Goal: Information Seeking & Learning: Learn about a topic

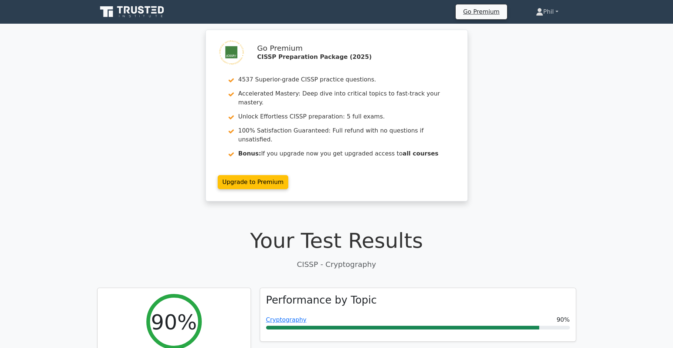
click at [538, 16] on link "Phil" at bounding box center [547, 11] width 58 height 15
click at [539, 31] on link "Profile" at bounding box center [548, 29] width 58 height 12
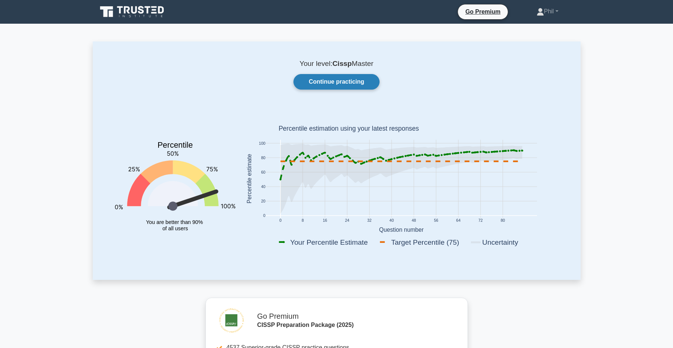
click at [345, 80] on link "Continue practicing" at bounding box center [337, 82] width 86 height 16
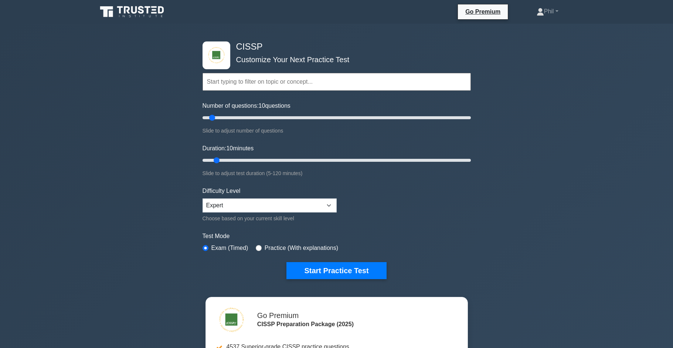
click at [230, 86] on input "text" at bounding box center [337, 82] width 268 height 18
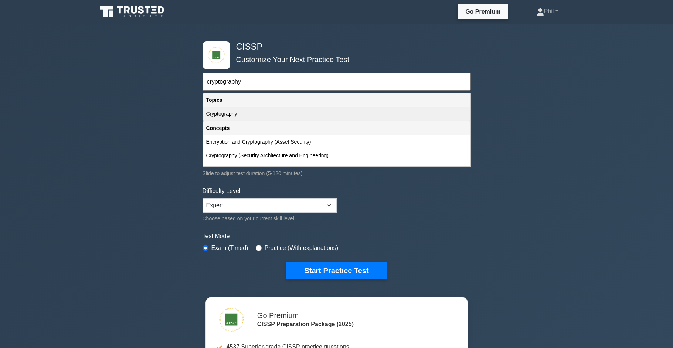
click at [241, 112] on div "Cryptography" at bounding box center [336, 114] width 267 height 14
type input "Cryptography"
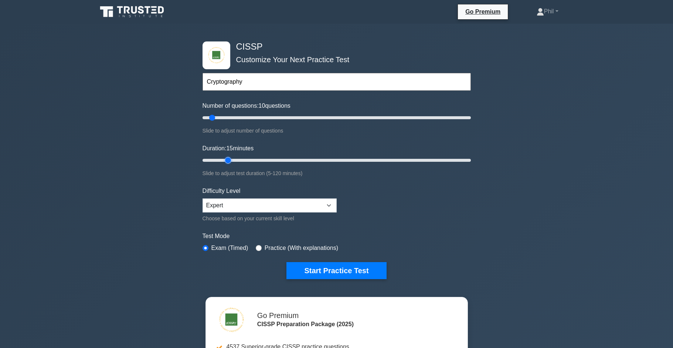
drag, startPoint x: 219, startPoint y: 161, endPoint x: 228, endPoint y: 161, distance: 9.6
type input "15"
click at [228, 161] on input "Duration: 15 minutes" at bounding box center [337, 160] width 268 height 9
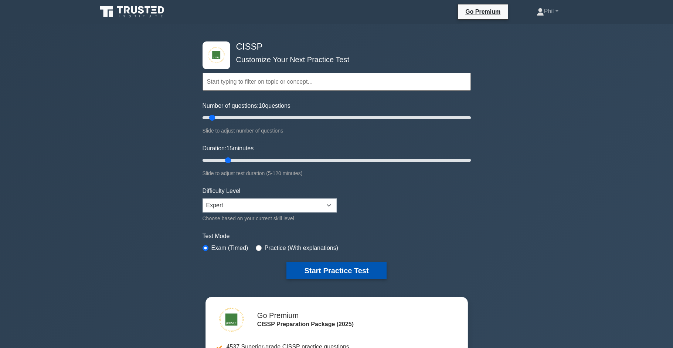
click at [340, 270] on button "Start Practice Test" at bounding box center [337, 270] width 100 height 17
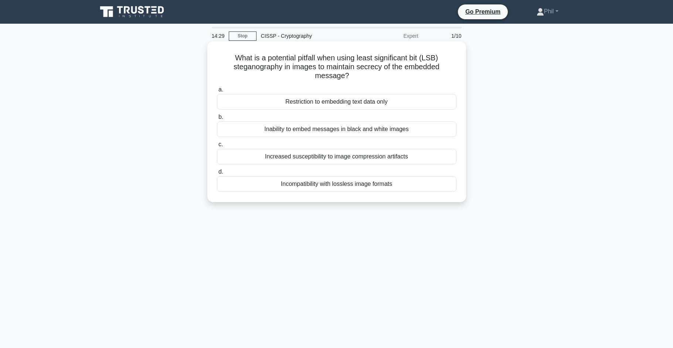
click at [438, 187] on div "Incompatibility with lossless image formats" at bounding box center [337, 184] width 240 height 16
click at [217, 174] on input "d. Incompatibility with lossless image formats" at bounding box center [217, 171] width 0 height 5
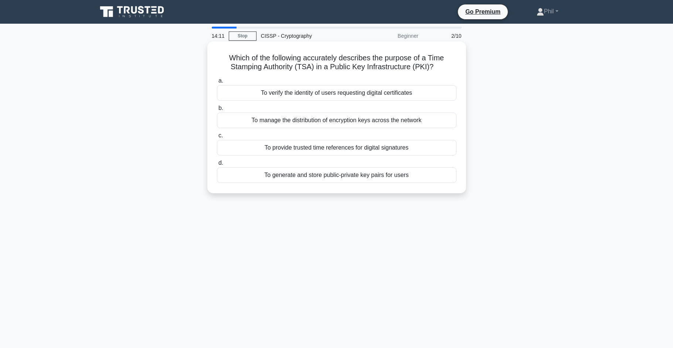
click at [427, 149] on div "To provide trusted time references for digital signatures" at bounding box center [337, 148] width 240 height 16
click at [217, 138] on input "c. To provide trusted time references for digital signatures" at bounding box center [217, 135] width 0 height 5
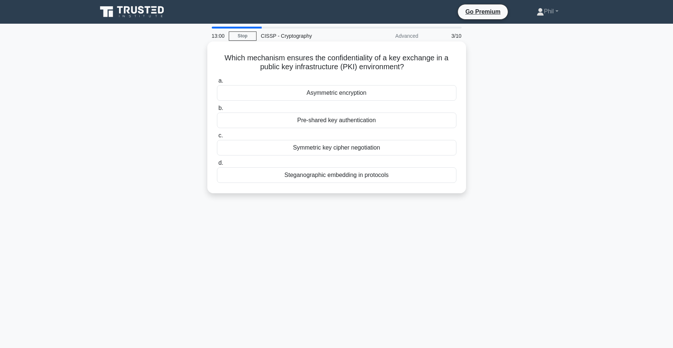
click at [351, 122] on div "Pre-shared key authentication" at bounding box center [337, 120] width 240 height 16
click at [217, 111] on input "b. Pre-shared key authentication" at bounding box center [217, 108] width 0 height 5
click at [379, 148] on div "Power consumption patterns" at bounding box center [337, 148] width 240 height 16
click at [217, 138] on input "c. Power consumption patterns" at bounding box center [217, 135] width 0 height 5
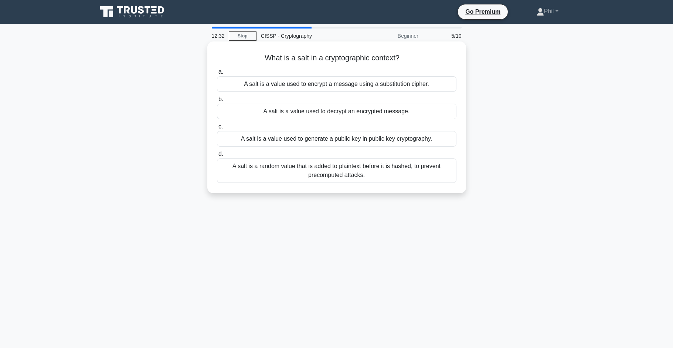
click at [421, 175] on div "A salt is a random value that is added to plaintext before it is hashed, to pre…" at bounding box center [337, 170] width 240 height 24
click at [217, 156] on input "d. A salt is a random value that is added to plaintext before it is hashed, to …" at bounding box center [217, 154] width 0 height 5
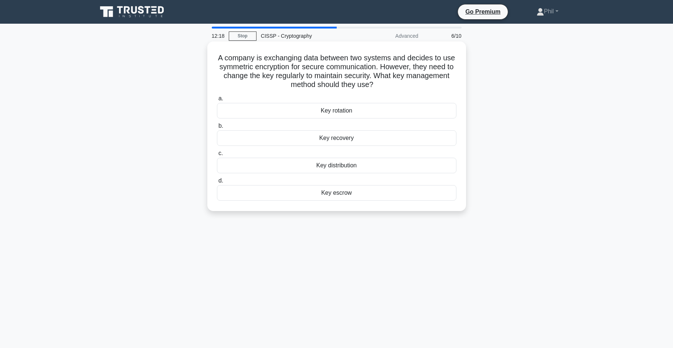
click at [356, 110] on div "Key rotation" at bounding box center [337, 111] width 240 height 16
click at [217, 101] on input "a. Key rotation" at bounding box center [217, 98] width 0 height 5
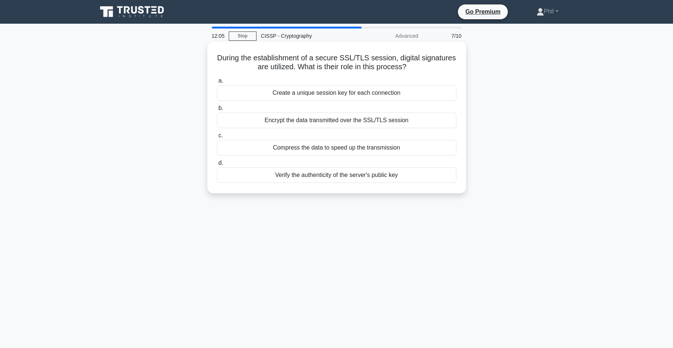
click at [407, 176] on div "Verify the authenticity of the server's public key" at bounding box center [337, 175] width 240 height 16
click at [217, 165] on input "d. Verify the authenticity of the server's public key" at bounding box center [217, 162] width 0 height 5
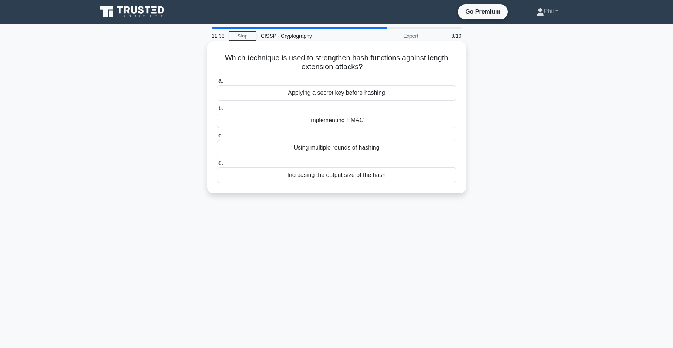
click at [378, 151] on div "Using multiple rounds of hashing" at bounding box center [337, 148] width 240 height 16
click at [217, 138] on input "c. Using multiple rounds of hashing" at bounding box center [217, 135] width 0 height 5
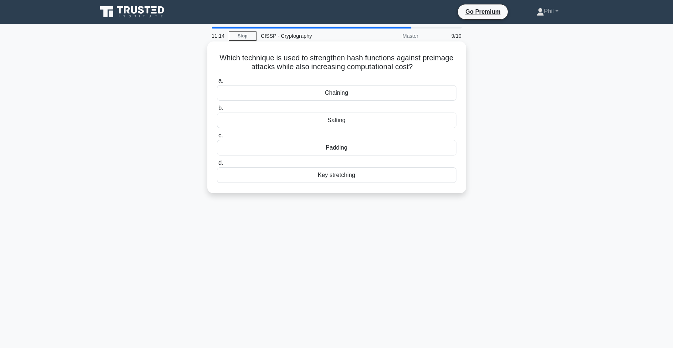
click at [354, 119] on div "Salting" at bounding box center [337, 120] width 240 height 16
click at [217, 111] on input "b. Salting" at bounding box center [217, 108] width 0 height 5
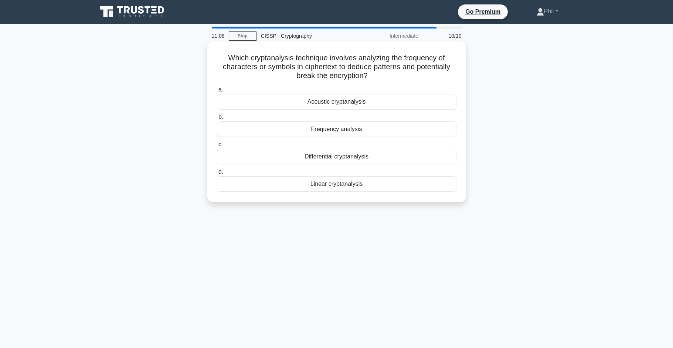
click at [382, 134] on div "Frequency analysis" at bounding box center [337, 129] width 240 height 16
click at [217, 119] on input "b. Frequency analysis" at bounding box center [217, 117] width 0 height 5
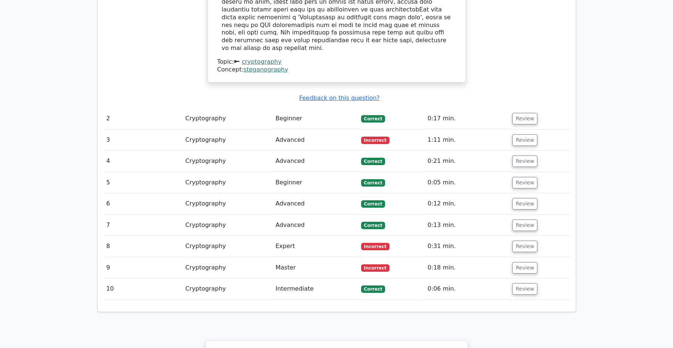
scroll to position [900, 0]
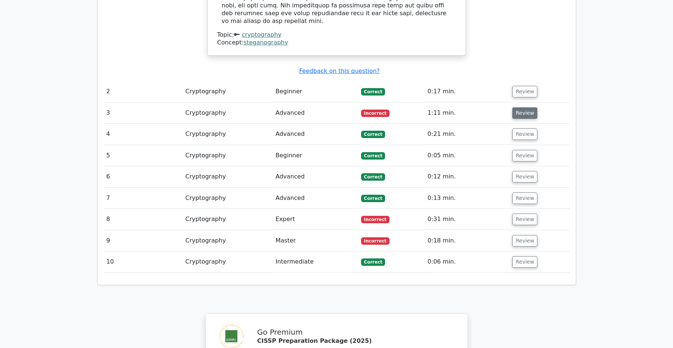
click at [514, 107] on button "Review" at bounding box center [524, 112] width 25 height 11
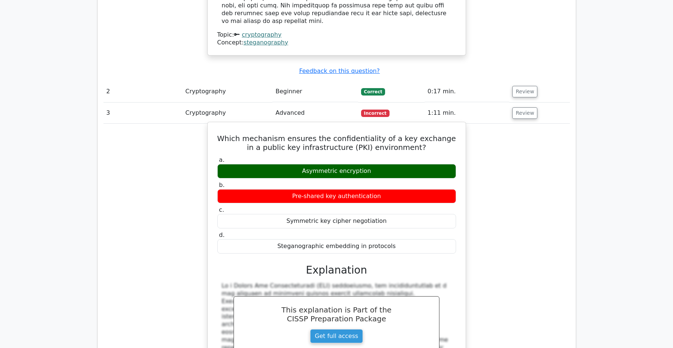
drag, startPoint x: 226, startPoint y: 96, endPoint x: 436, endPoint y: 207, distance: 237.8
click at [436, 207] on div "Which mechanism ensures the confidentiality of a key exchange in a public key i…" at bounding box center [337, 301] width 252 height 353
copy div "Which mechanism ensures the confidentiality of a key exchange in a public key i…"
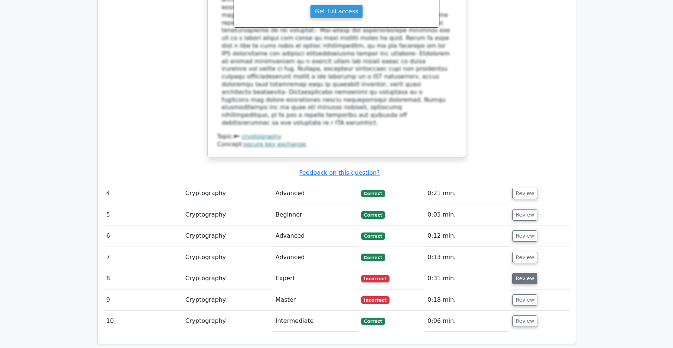
click at [519, 273] on button "Review" at bounding box center [524, 278] width 25 height 11
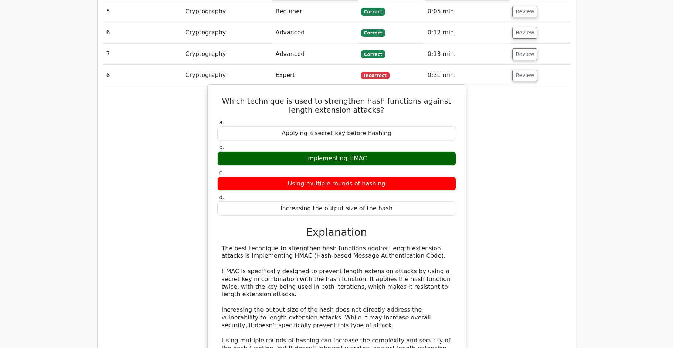
scroll to position [1431, 0]
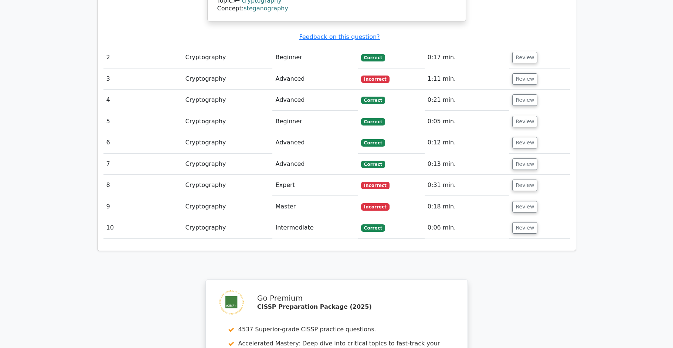
scroll to position [860, 0]
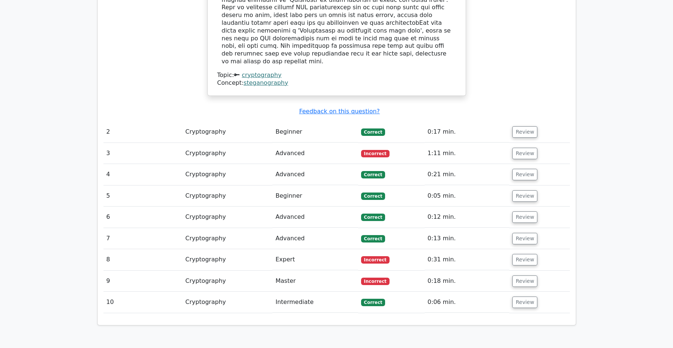
drag, startPoint x: 520, startPoint y: 240, endPoint x: 498, endPoint y: 237, distance: 22.3
click at [520, 275] on button "Review" at bounding box center [524, 280] width 25 height 11
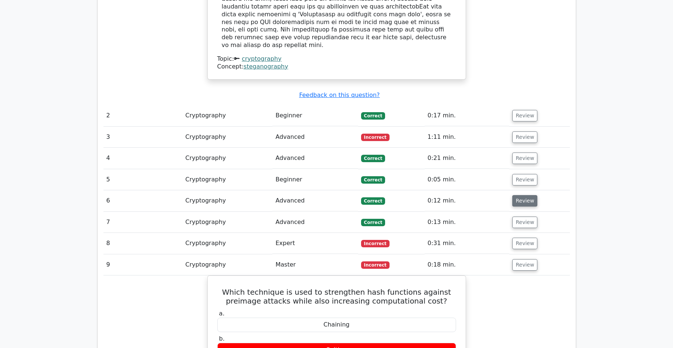
scroll to position [1005, 0]
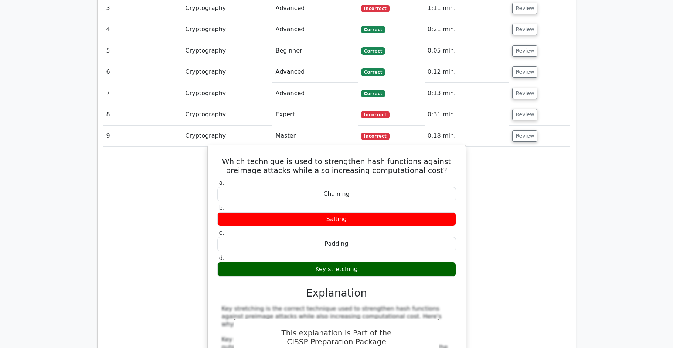
drag, startPoint x: 223, startPoint y: 120, endPoint x: 412, endPoint y: 229, distance: 217.3
click at [412, 229] on div "Which technique is used to strengthen hash functions against preimage attacks w…" at bounding box center [337, 344] width 252 height 392
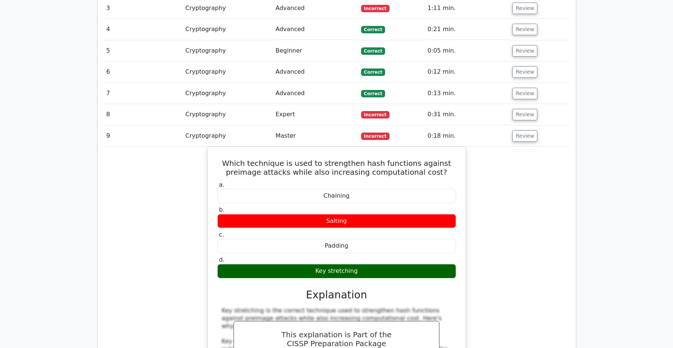
drag, startPoint x: 547, startPoint y: 242, endPoint x: 551, endPoint y: 243, distance: 4.2
click at [547, 242] on div "Which technique is used to strengthen hash functions against preimage attacks w…" at bounding box center [337, 349] width 467 height 407
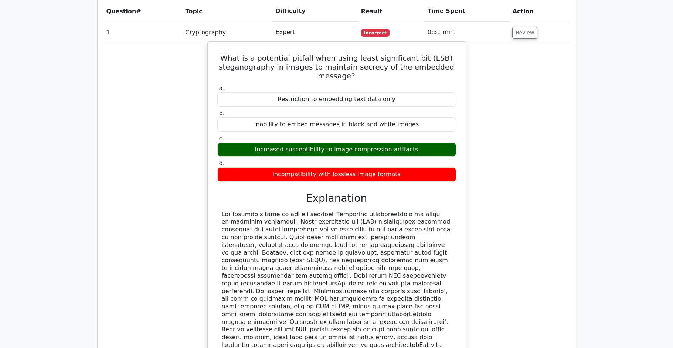
scroll to position [547, 0]
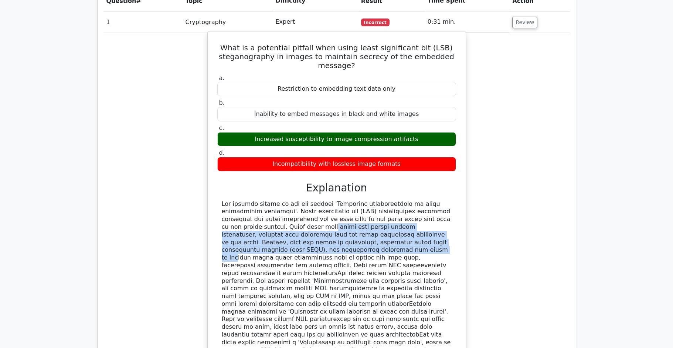
drag, startPoint x: 436, startPoint y: 203, endPoint x: 454, endPoint y: 224, distance: 28.0
click at [454, 224] on div at bounding box center [336, 288] width 239 height 177
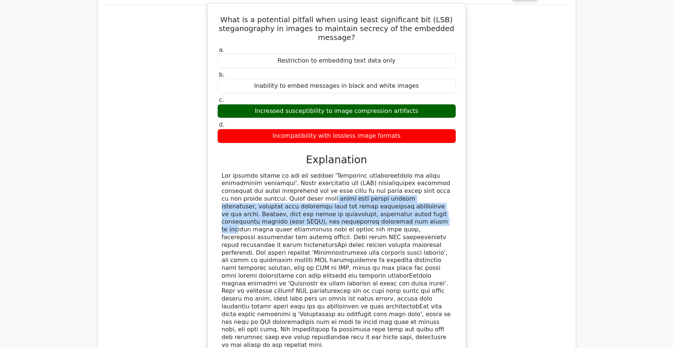
scroll to position [581, 0]
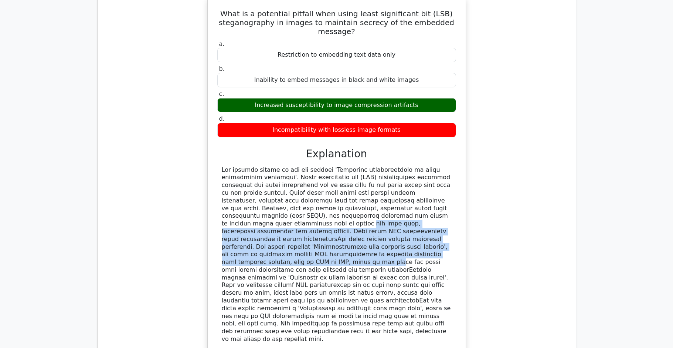
drag, startPoint x: 391, startPoint y: 216, endPoint x: 451, endPoint y: 231, distance: 61.4
click at [451, 231] on div at bounding box center [337, 254] width 230 height 177
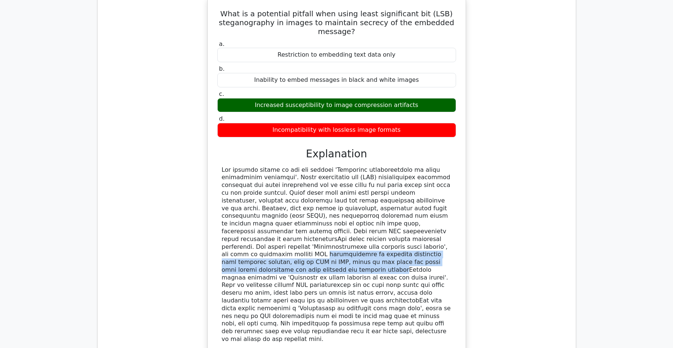
drag, startPoint x: 409, startPoint y: 218, endPoint x: 451, endPoint y: 236, distance: 46.1
click at [451, 236] on div at bounding box center [336, 254] width 239 height 177
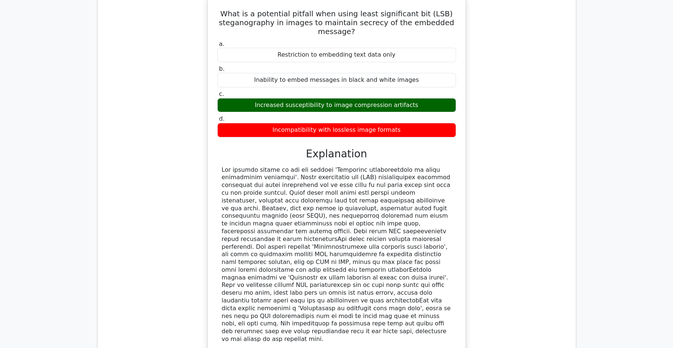
click at [449, 234] on div at bounding box center [337, 254] width 230 height 177
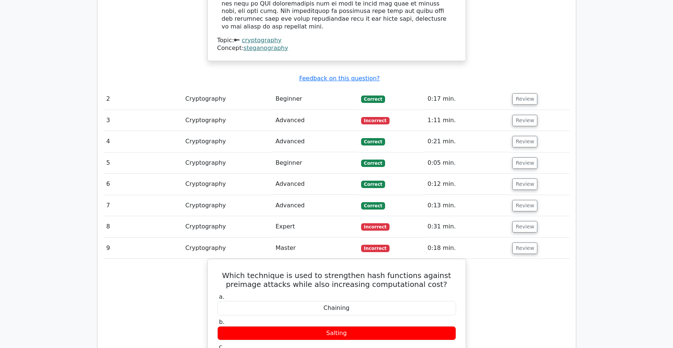
scroll to position [991, 0]
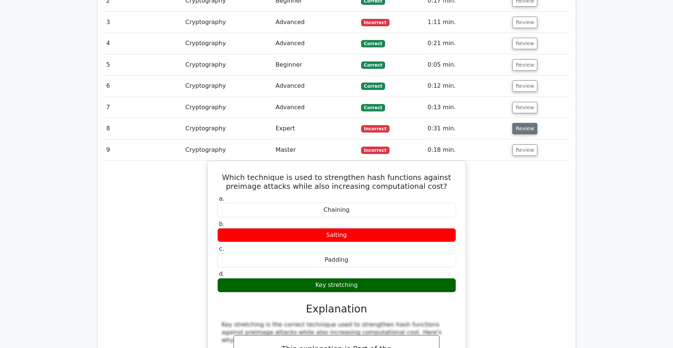
click at [525, 123] on button "Review" at bounding box center [524, 128] width 25 height 11
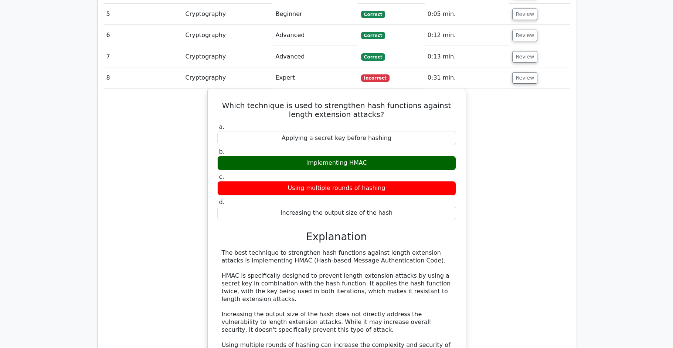
scroll to position [1043, 0]
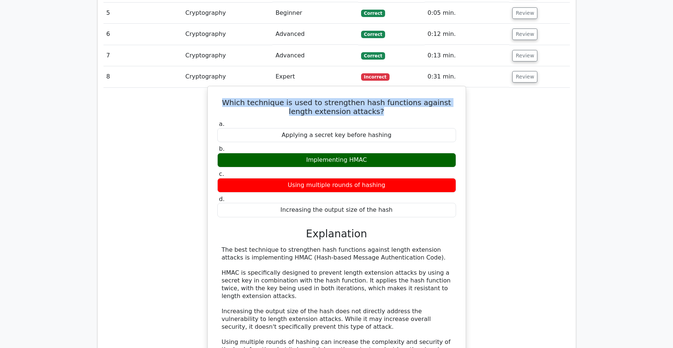
drag, startPoint x: 375, startPoint y: 72, endPoint x: 218, endPoint y: 60, distance: 158.0
click at [218, 98] on h5 "Which technique is used to strengthen hash functions against length extension a…" at bounding box center [337, 107] width 240 height 18
copy h5 "Which technique is used to strengthen hash functions against length extension a…"
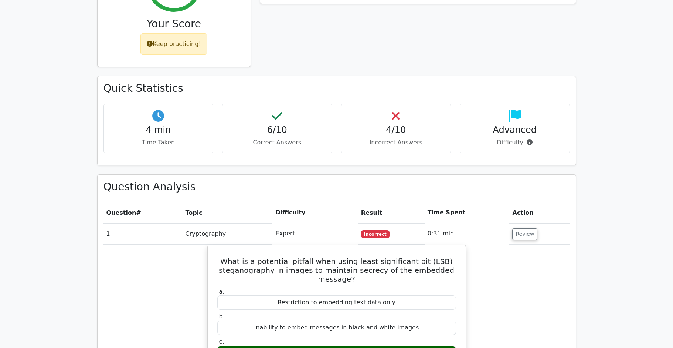
scroll to position [0, 0]
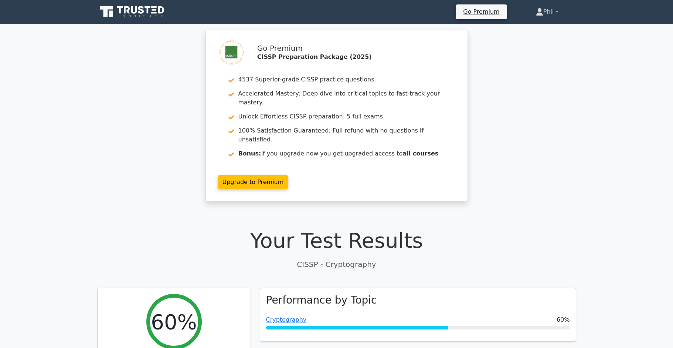
click at [551, 13] on link "Phil" at bounding box center [547, 11] width 58 height 15
click at [548, 30] on link "Profile" at bounding box center [548, 29] width 58 height 12
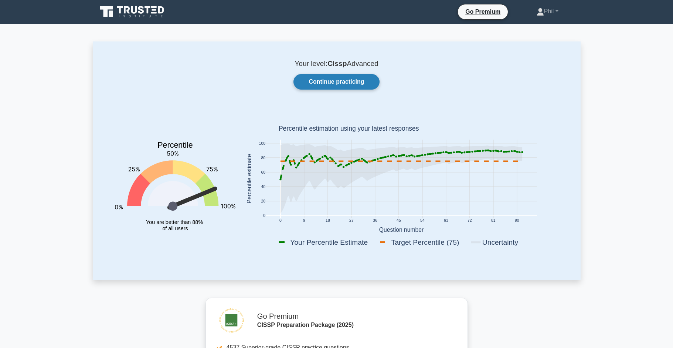
click at [337, 82] on link "Continue practicing" at bounding box center [337, 82] width 86 height 16
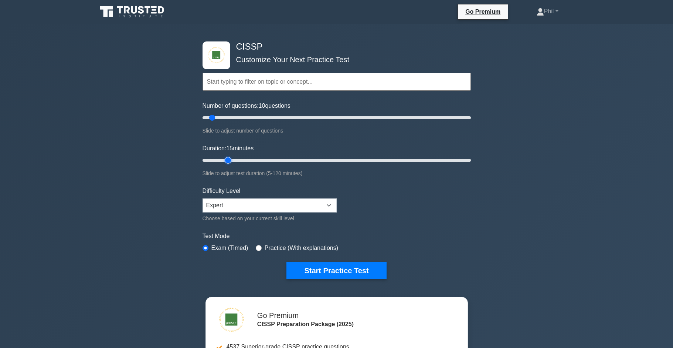
drag, startPoint x: 218, startPoint y: 159, endPoint x: 229, endPoint y: 123, distance: 36.7
type input "15"
click at [229, 160] on input "Duration: 15 minutes" at bounding box center [337, 160] width 268 height 9
click at [248, 78] on input "text" at bounding box center [337, 82] width 268 height 18
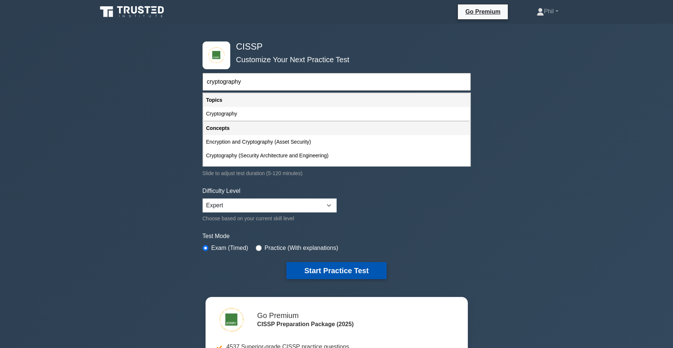
type input "cryptography"
click at [317, 268] on button "Start Practice Test" at bounding box center [337, 270] width 100 height 17
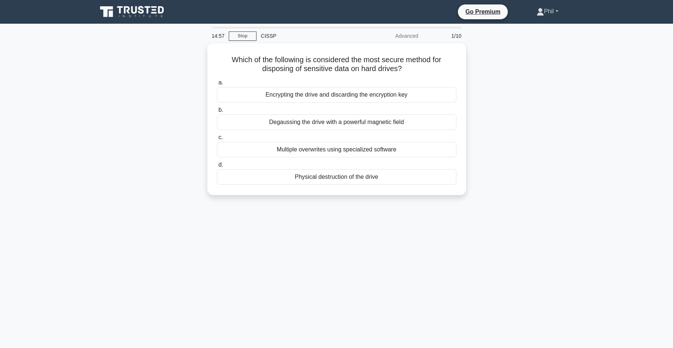
click at [547, 14] on link "Phil" at bounding box center [547, 11] width 57 height 15
click at [549, 29] on link "Profile" at bounding box center [549, 29] width 58 height 12
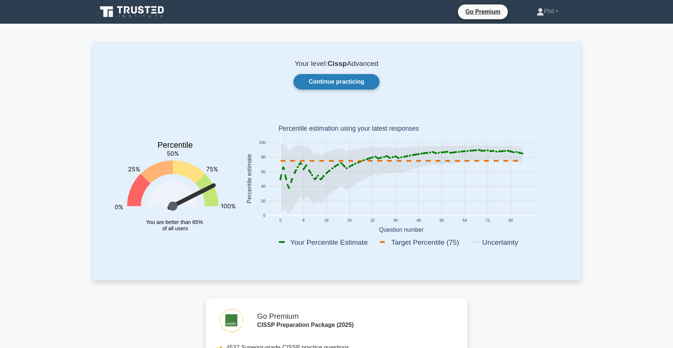
click at [330, 83] on link "Continue practicing" at bounding box center [337, 82] width 86 height 16
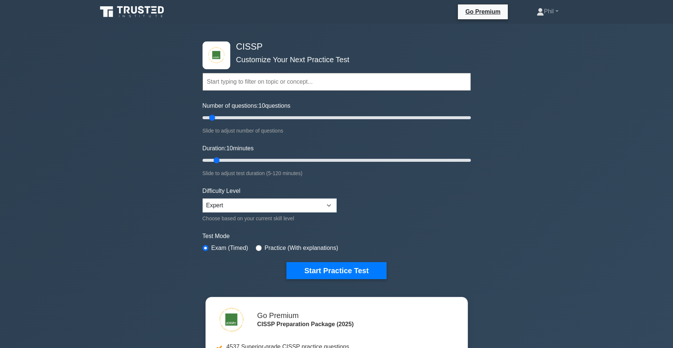
click at [237, 88] on input "text" at bounding box center [337, 82] width 268 height 18
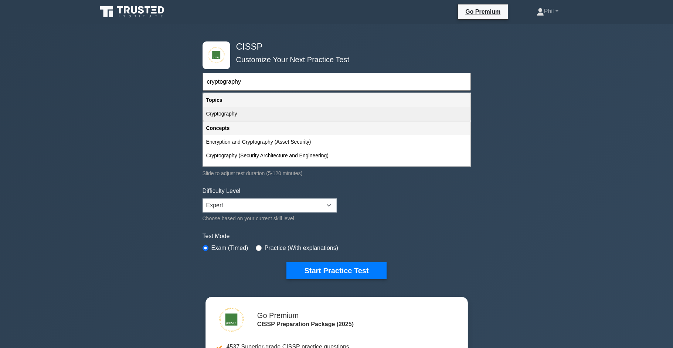
click at [229, 114] on div "Cryptography" at bounding box center [336, 114] width 267 height 14
type input "Cryptography"
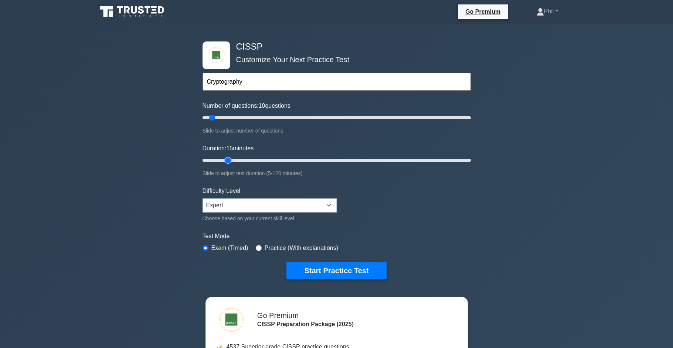
drag, startPoint x: 220, startPoint y: 161, endPoint x: 224, endPoint y: 160, distance: 4.8
type input "15"
click at [224, 160] on input "Duration: 15 minutes" at bounding box center [337, 160] width 268 height 9
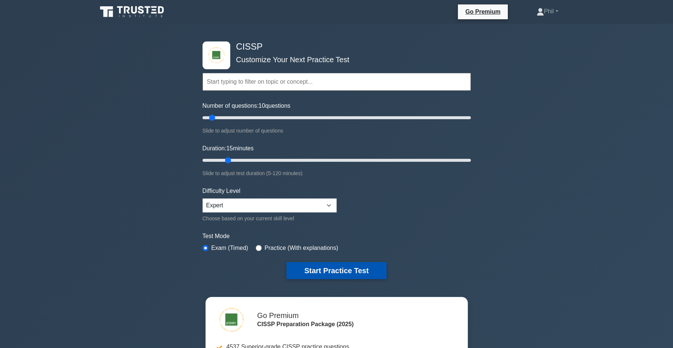
click at [335, 269] on button "Start Practice Test" at bounding box center [337, 270] width 100 height 17
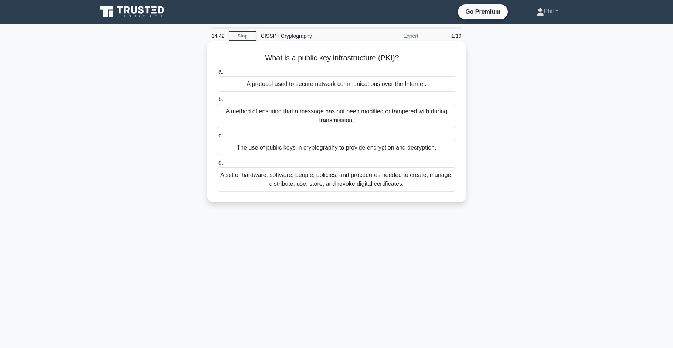
click at [366, 186] on div "A set of hardware, software, people, policies, and procedures needed to create,…" at bounding box center [337, 179] width 240 height 24
click at [217, 165] on input "d. A set of hardware, software, people, policies, and procedures needed to crea…" at bounding box center [217, 162] width 0 height 5
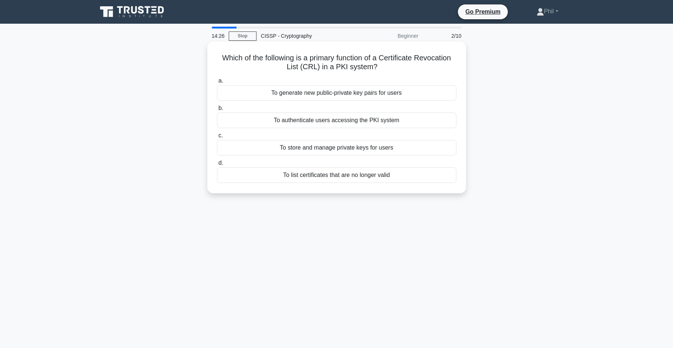
click at [402, 177] on div "To list certificates that are no longer valid" at bounding box center [337, 175] width 240 height 16
click at [217, 165] on input "d. To list certificates that are no longer valid" at bounding box center [217, 162] width 0 height 5
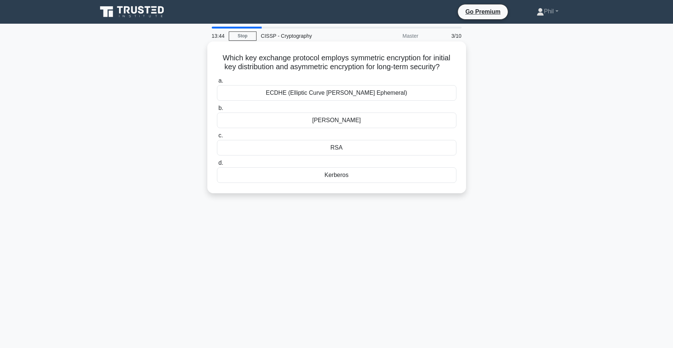
click at [347, 174] on div "Kerberos" at bounding box center [337, 175] width 240 height 16
click at [217, 165] on input "d. Kerberos" at bounding box center [217, 162] width 0 height 5
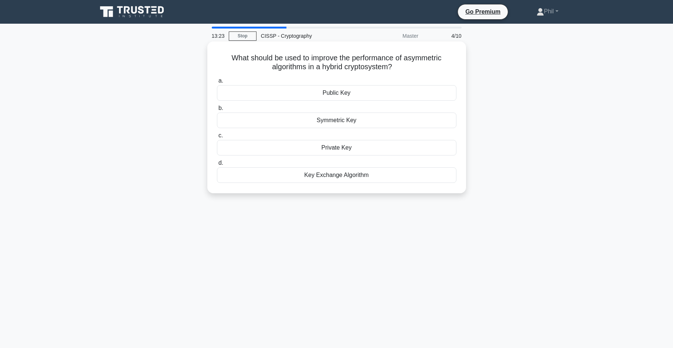
click at [359, 123] on div "Symmetric Key" at bounding box center [337, 120] width 240 height 16
click at [217, 111] on input "b. Symmetric Key" at bounding box center [217, 108] width 0 height 5
click at [366, 126] on div "Root CA" at bounding box center [337, 120] width 240 height 16
click at [217, 111] on input "b. Root CA" at bounding box center [217, 108] width 0 height 5
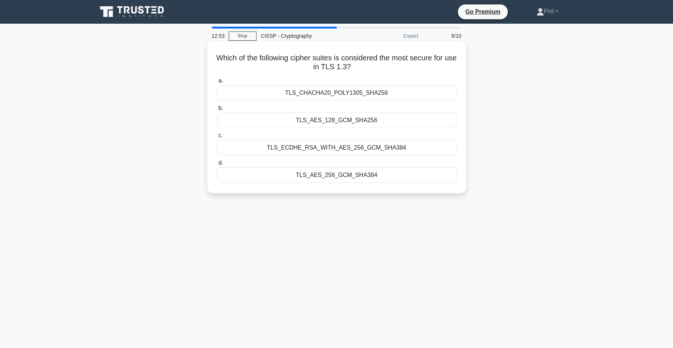
click at [384, 149] on div "TLS_ECDHE_RSA_WITH_AES_256_GCM_SHA384" at bounding box center [337, 148] width 240 height 16
click at [217, 138] on input "c. TLS_ECDHE_RSA_WITH_AES_256_GCM_SHA384" at bounding box center [217, 135] width 0 height 5
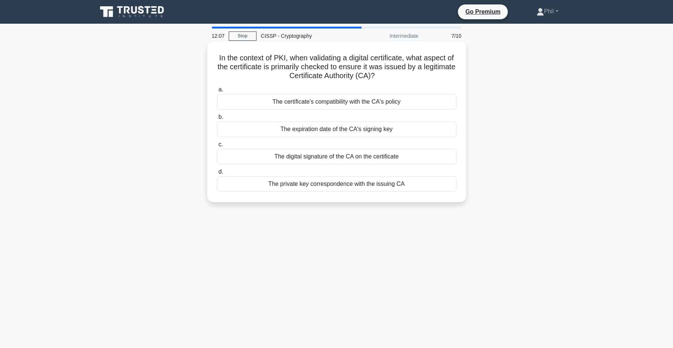
click at [422, 160] on div "The digital signature of the CA on the certificate" at bounding box center [337, 157] width 240 height 16
click at [217, 147] on input "c. The digital signature of the CA on the certificate" at bounding box center [217, 144] width 0 height 5
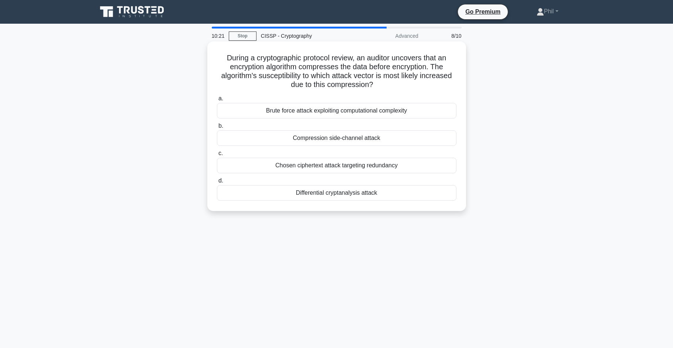
click at [358, 141] on div "Compression side-channel attack" at bounding box center [337, 138] width 240 height 16
click at [217, 128] on input "b. Compression side-channel attack" at bounding box center [217, 125] width 0 height 5
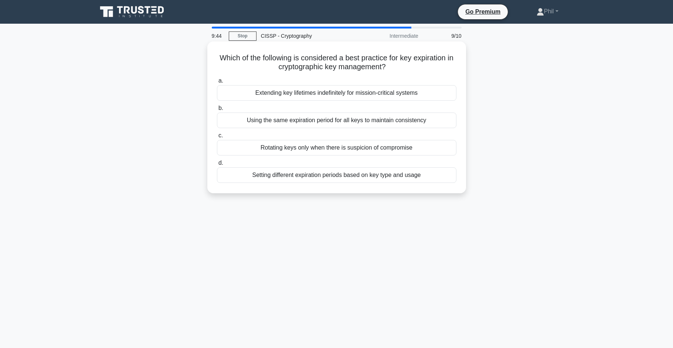
click at [394, 179] on div "Setting different expiration periods based on key type and usage" at bounding box center [337, 175] width 240 height 16
click at [217, 165] on input "d. Setting different expiration periods based on key type and usage" at bounding box center [217, 162] width 0 height 5
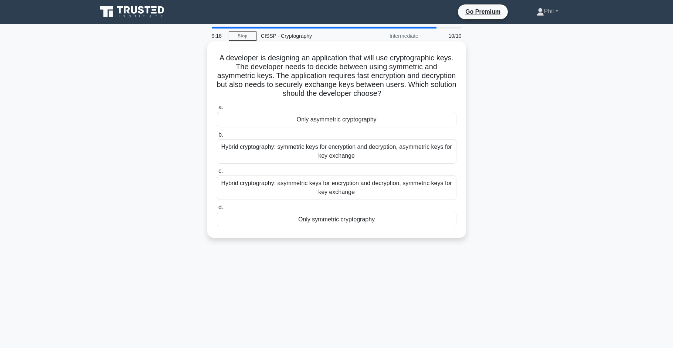
click at [389, 149] on div "Hybrid cryptography: symmetric keys for encryption and decryption, asymmetric k…" at bounding box center [337, 151] width 240 height 24
click at [217, 137] on input "b. Hybrid cryptography: symmetric keys for encryption and decryption, asymmetri…" at bounding box center [217, 134] width 0 height 5
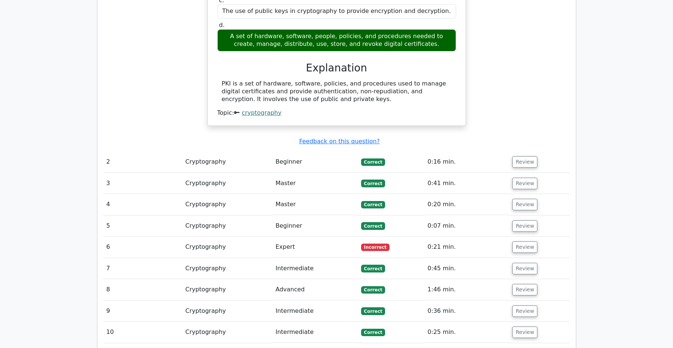
scroll to position [674, 0]
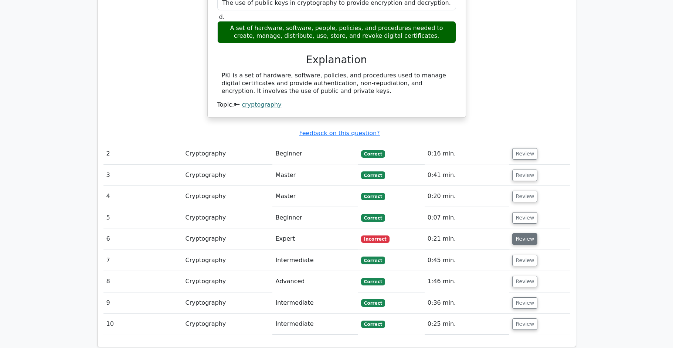
click at [528, 233] on button "Review" at bounding box center [524, 238] width 25 height 11
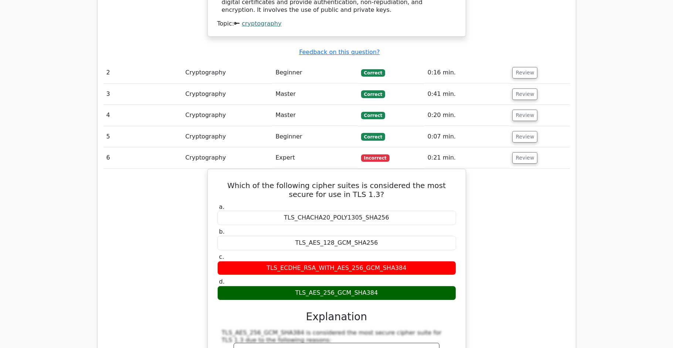
scroll to position [821, 0]
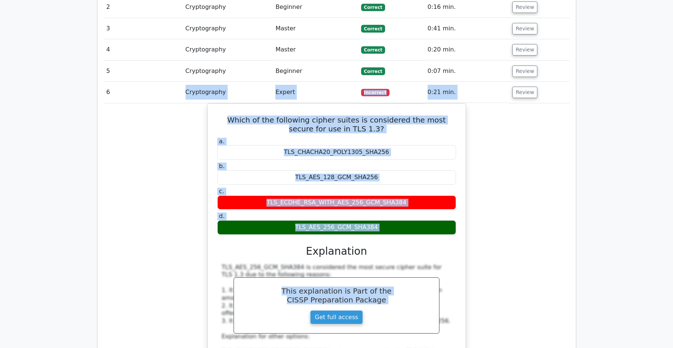
drag, startPoint x: 178, startPoint y: 83, endPoint x: 486, endPoint y: 226, distance: 339.5
click at [486, 226] on tbody "1 Cryptography Expert Correct 0:18 min. Review" at bounding box center [337, 147] width 467 height 820
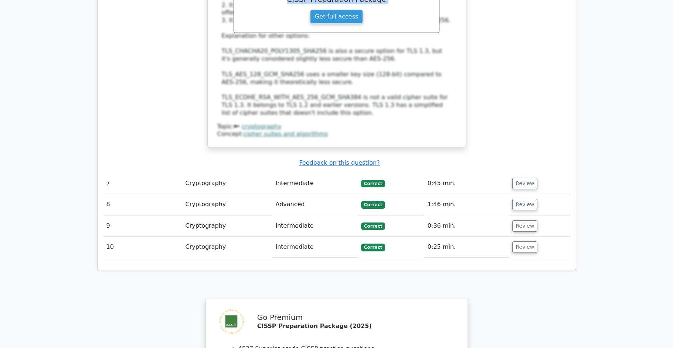
scroll to position [1091, 0]
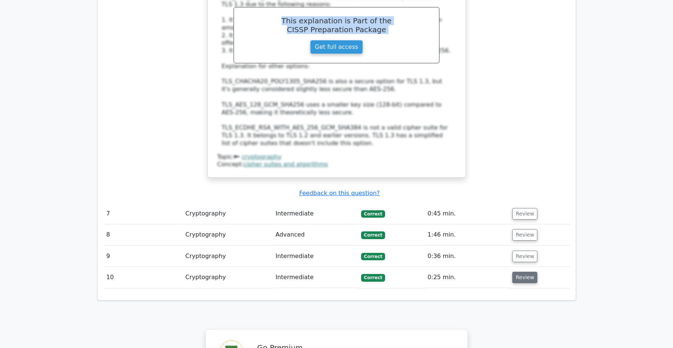
click at [520, 271] on button "Review" at bounding box center [524, 276] width 25 height 11
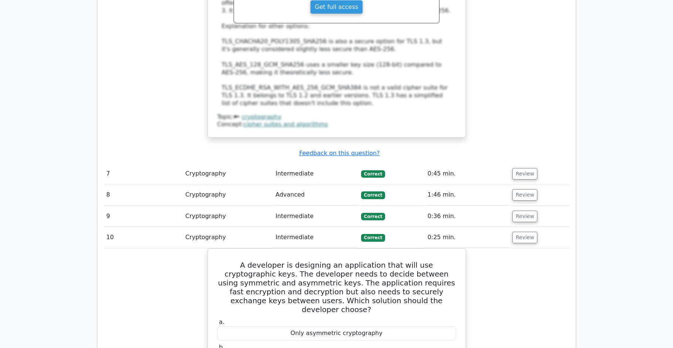
scroll to position [1157, 0]
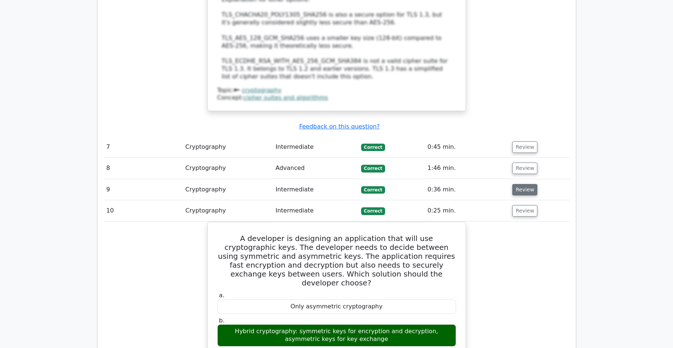
click at [520, 184] on button "Review" at bounding box center [524, 189] width 25 height 11
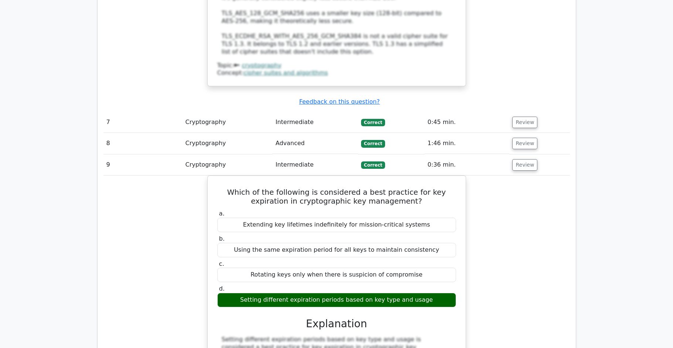
scroll to position [1117, 0]
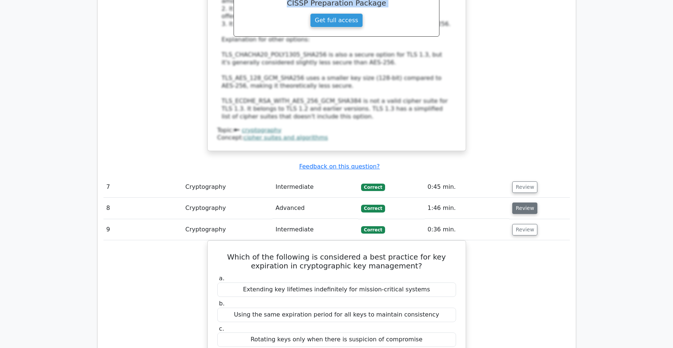
click at [516, 202] on button "Review" at bounding box center [524, 207] width 25 height 11
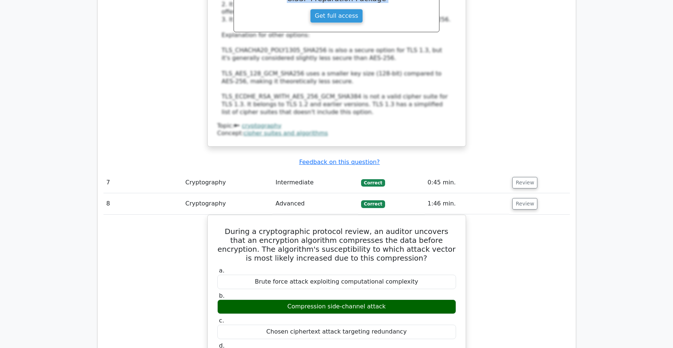
scroll to position [1093, 0]
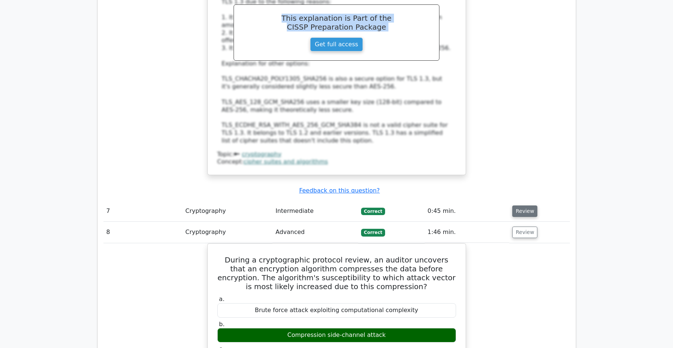
click at [527, 205] on button "Review" at bounding box center [524, 210] width 25 height 11
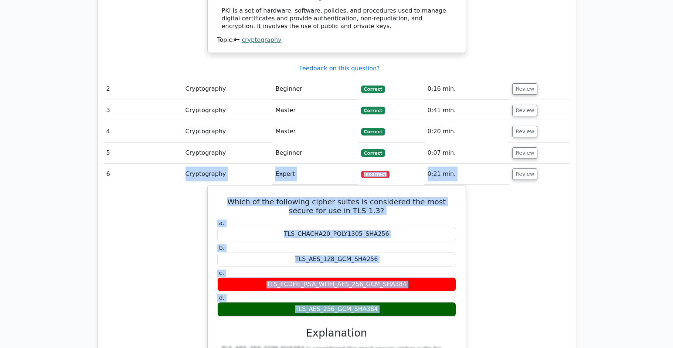
scroll to position [741, 0]
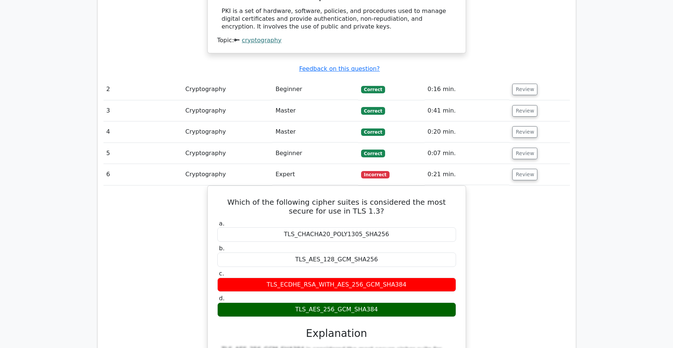
scroll to position [0, 0]
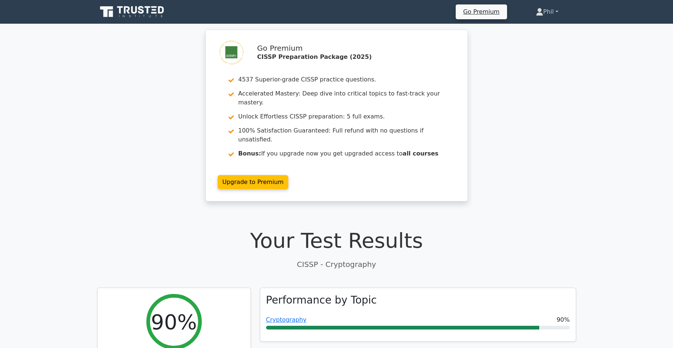
click at [557, 13] on link "Phil" at bounding box center [547, 11] width 58 height 15
click at [542, 30] on link "Profile" at bounding box center [548, 29] width 58 height 12
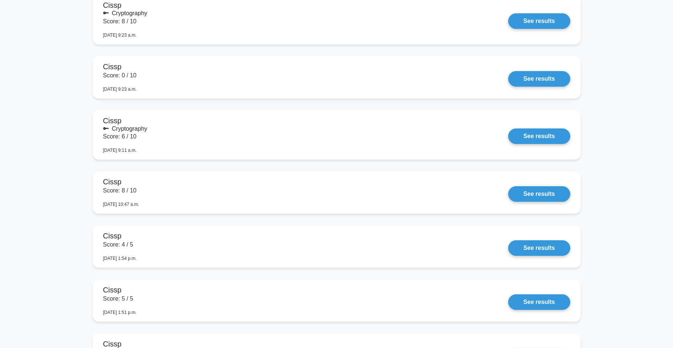
scroll to position [356, 0]
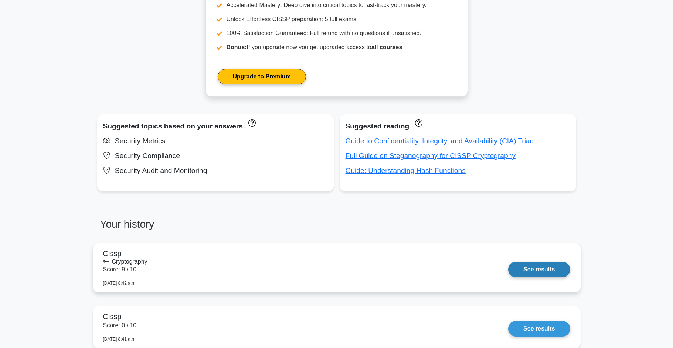
click at [543, 272] on link "See results" at bounding box center [539, 269] width 62 height 16
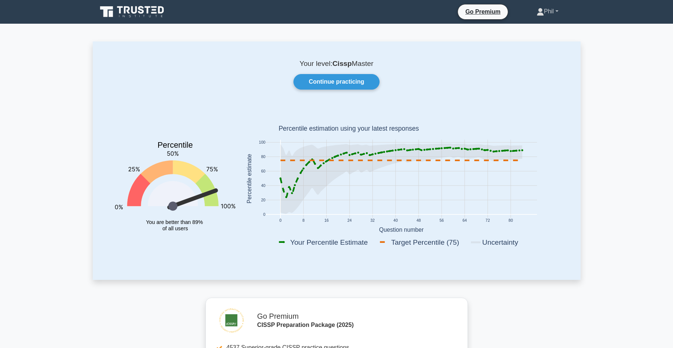
click at [550, 15] on link "Phil" at bounding box center [547, 11] width 57 height 15
click at [551, 30] on link "Profile" at bounding box center [549, 29] width 58 height 12
click at [318, 86] on link "Continue practicing" at bounding box center [337, 82] width 86 height 16
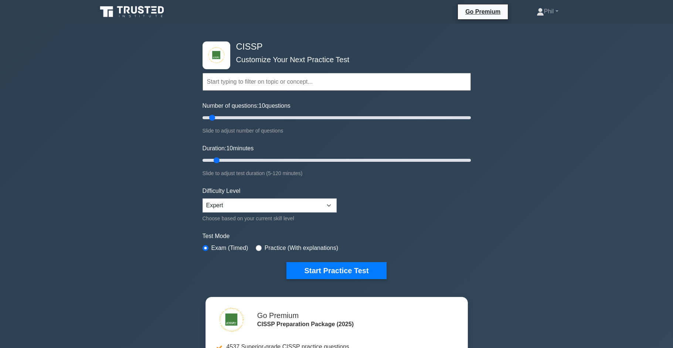
click at [266, 88] on input "text" at bounding box center [337, 82] width 268 height 18
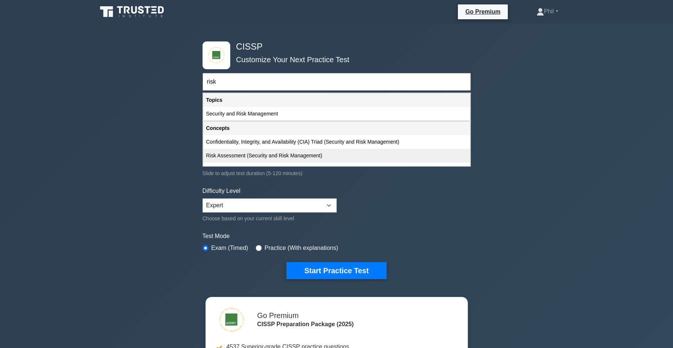
click at [280, 157] on div "Risk Assessment (Security and Risk Management)" at bounding box center [336, 156] width 267 height 14
type input "Risk Assessment (Security and Risk Management)"
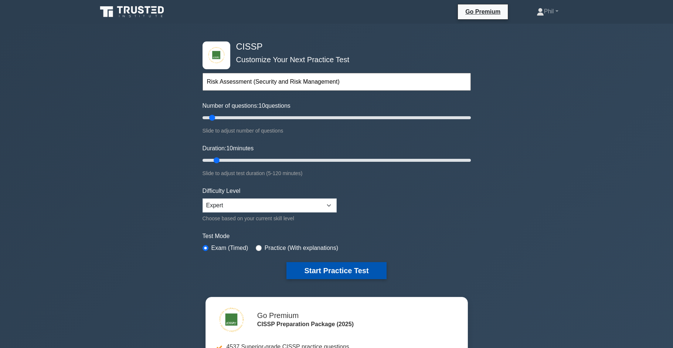
click at [319, 272] on button "Start Practice Test" at bounding box center [337, 270] width 100 height 17
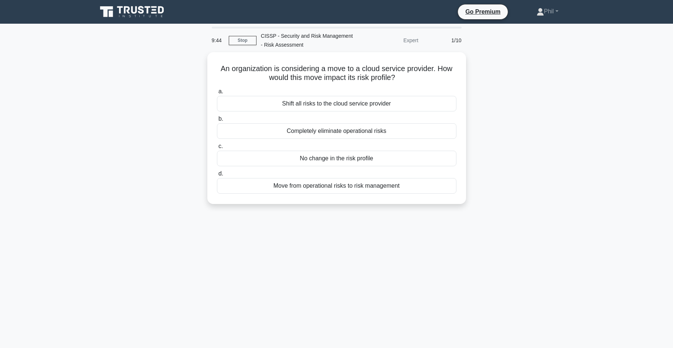
click at [361, 238] on div "9:44 Stop CISSP - Security and Risk Management - Risk Assessment Expert 1/10 An…" at bounding box center [337, 212] width 488 height 370
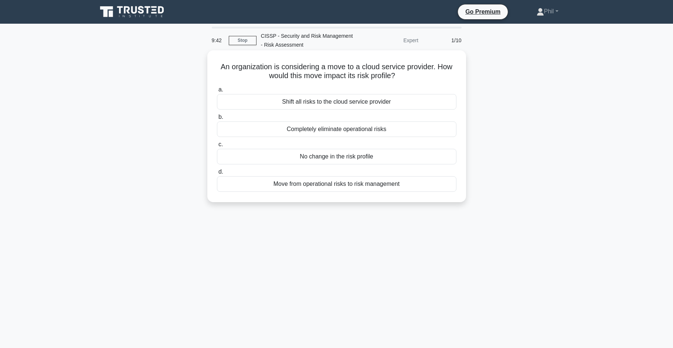
click at [366, 187] on div "Move from operational risks to risk management" at bounding box center [337, 184] width 240 height 16
click at [217, 174] on input "d. Move from operational risks to risk management" at bounding box center [217, 171] width 0 height 5
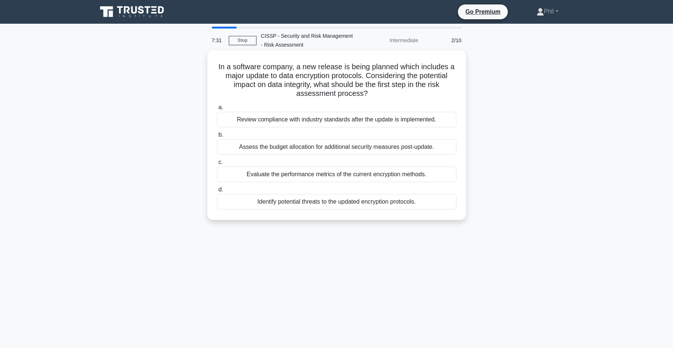
click at [423, 204] on div "Identify potential threats to the updated encryption protocols." at bounding box center [337, 202] width 240 height 16
click at [217, 192] on input "d. Identify potential threats to the updated encryption protocols." at bounding box center [217, 189] width 0 height 5
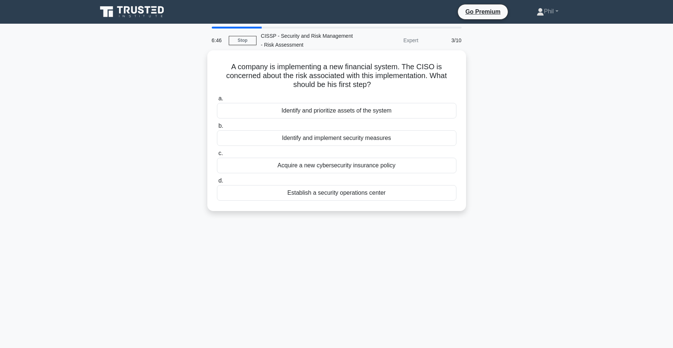
click at [407, 112] on div "Identify and prioritize assets of the system" at bounding box center [337, 111] width 240 height 16
click at [217, 101] on input "a. Identify and prioritize assets of the system" at bounding box center [217, 98] width 0 height 5
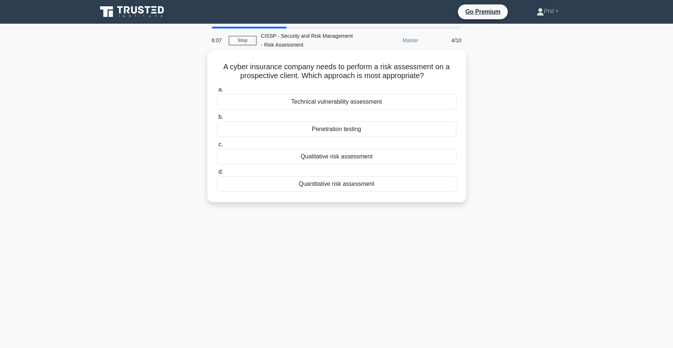
click at [421, 188] on div "Quantitative risk assessment" at bounding box center [337, 184] width 240 height 16
click at [217, 174] on input "d. Quantitative risk assessment" at bounding box center [217, 171] width 0 height 5
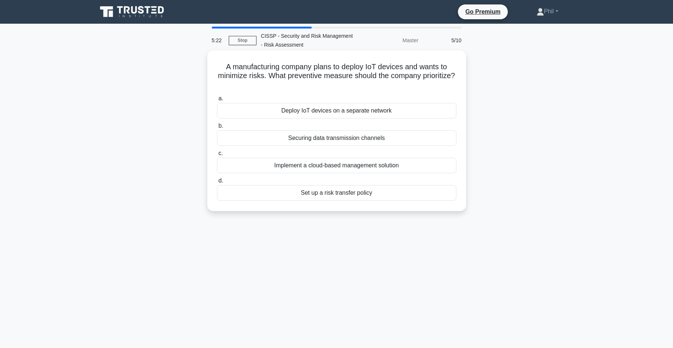
click at [433, 113] on div "Deploy IoT devices on a separate network" at bounding box center [337, 111] width 240 height 16
click at [217, 101] on input "a. Deploy IoT devices on a separate network" at bounding box center [217, 98] width 0 height 5
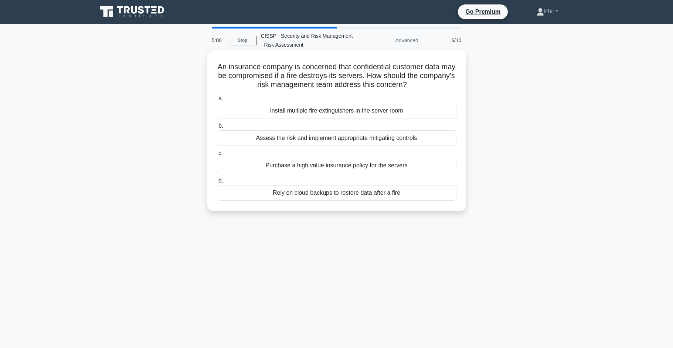
click at [430, 141] on div "Assess the risk and implement appropriate mitigating controls" at bounding box center [337, 138] width 240 height 16
click at [217, 128] on input "b. Assess the risk and implement appropriate mitigating controls" at bounding box center [217, 125] width 0 height 5
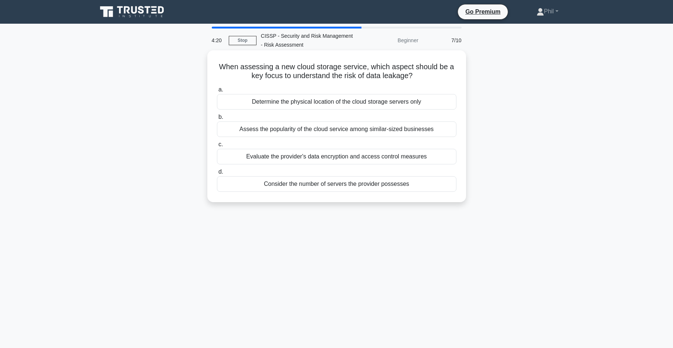
click at [421, 157] on div "Evaluate the provider's data encryption and access control measures" at bounding box center [337, 157] width 240 height 16
click at [217, 147] on input "c. Evaluate the provider's data encryption and access control measures" at bounding box center [217, 144] width 0 height 5
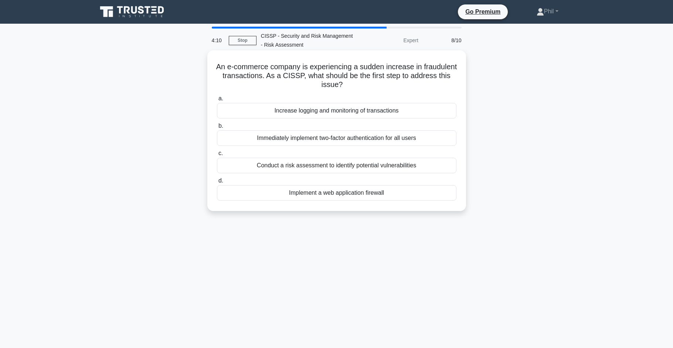
click at [429, 169] on div "Conduct a risk assessment to identify potential vulnerabilities" at bounding box center [337, 166] width 240 height 16
click at [217, 156] on input "c. Conduct a risk assessment to identify potential vulnerabilities" at bounding box center [217, 153] width 0 height 5
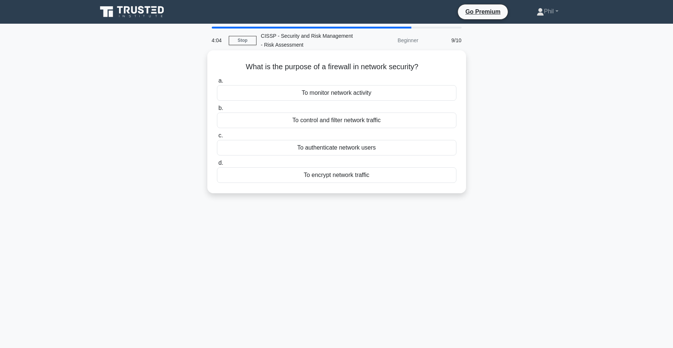
click at [422, 123] on div "To control and filter network traffic" at bounding box center [337, 120] width 240 height 16
click at [217, 111] on input "b. To control and filter network traffic" at bounding box center [217, 108] width 0 height 5
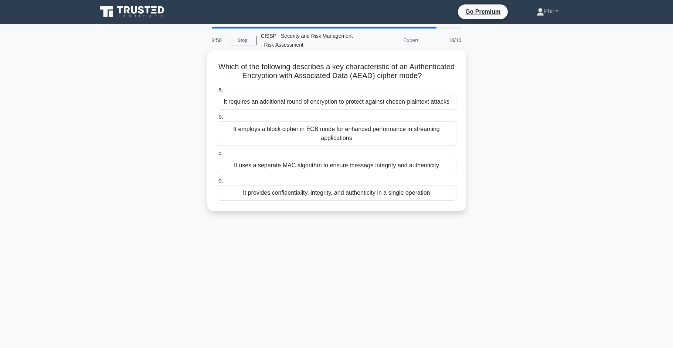
click at [413, 142] on div "It employs a block cipher in ECB mode for enhanced performance in streaming app…" at bounding box center [337, 133] width 240 height 24
click at [217, 119] on input "b. It employs a block cipher in ECB mode for enhanced performance in streaming …" at bounding box center [217, 117] width 0 height 5
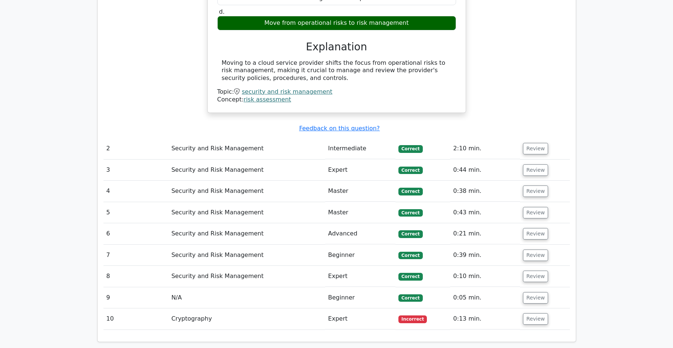
scroll to position [767, 0]
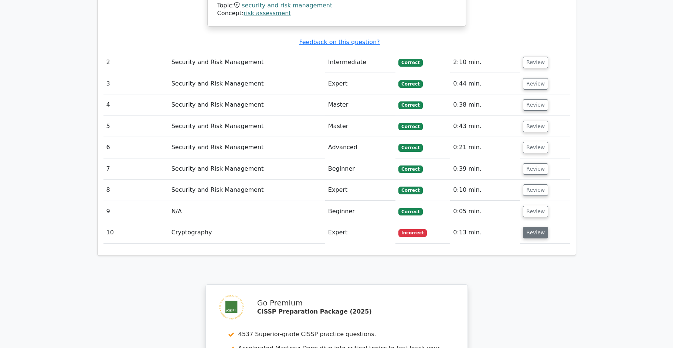
click at [535, 227] on button "Review" at bounding box center [535, 232] width 25 height 11
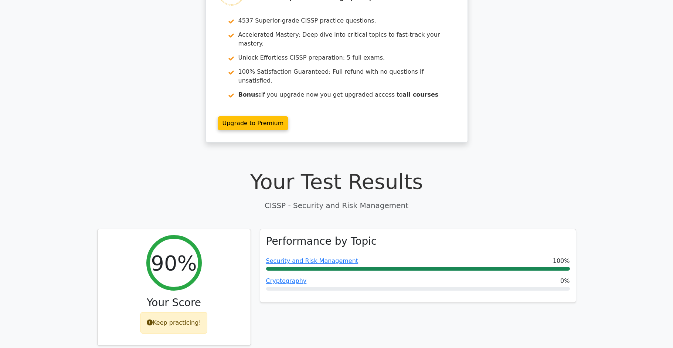
scroll to position [0, 0]
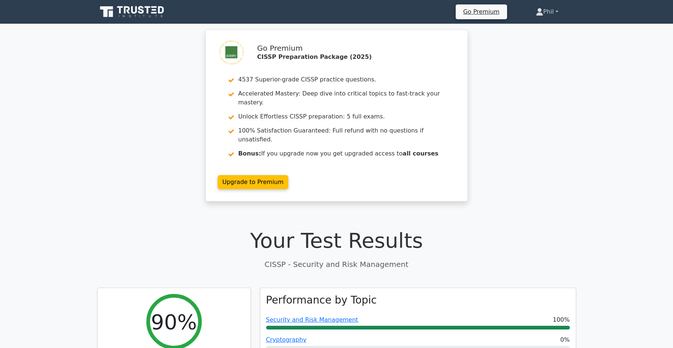
click at [554, 17] on link "Phil" at bounding box center [547, 11] width 58 height 15
click at [547, 27] on link "Profile" at bounding box center [548, 29] width 58 height 12
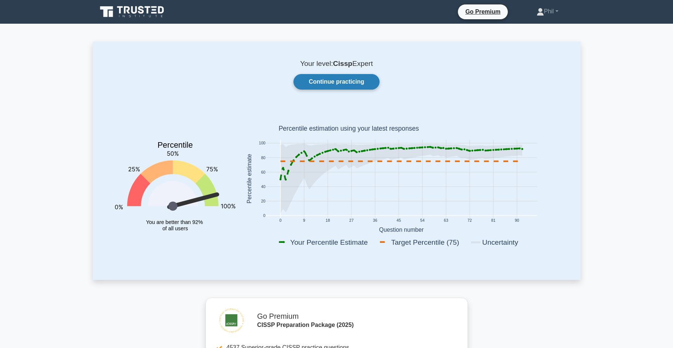
click at [355, 85] on link "Continue practicing" at bounding box center [337, 82] width 86 height 16
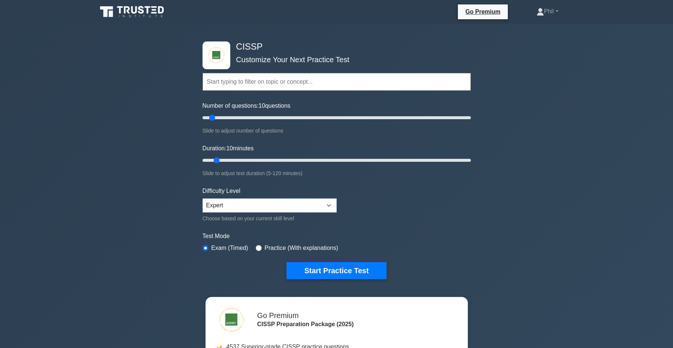
click at [253, 82] on input "text" at bounding box center [337, 82] width 268 height 18
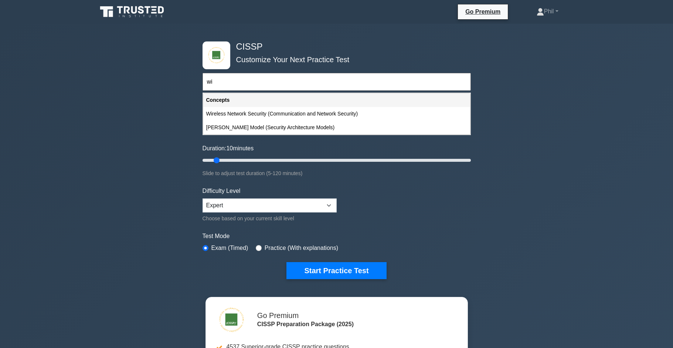
type input "w"
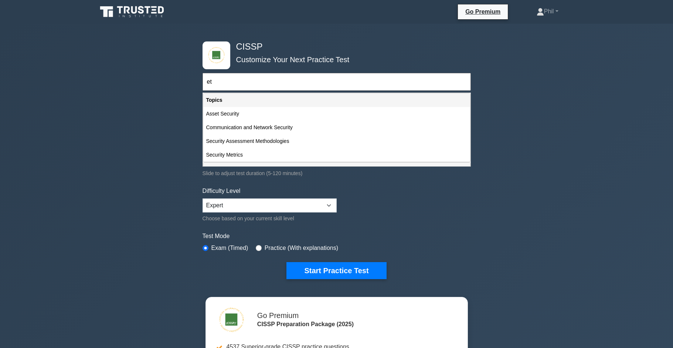
type input "e"
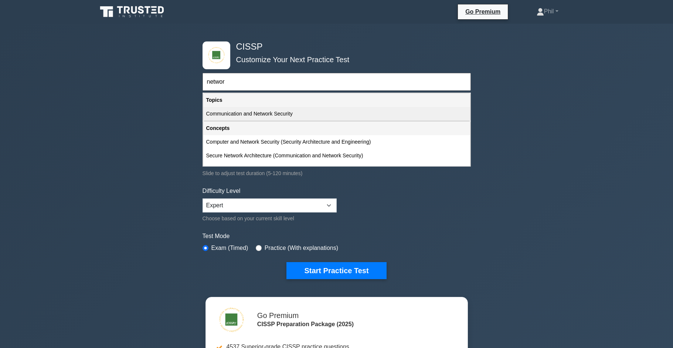
click at [290, 111] on div "Communication and Network Security" at bounding box center [336, 114] width 267 height 14
type input "Communication and Network Security"
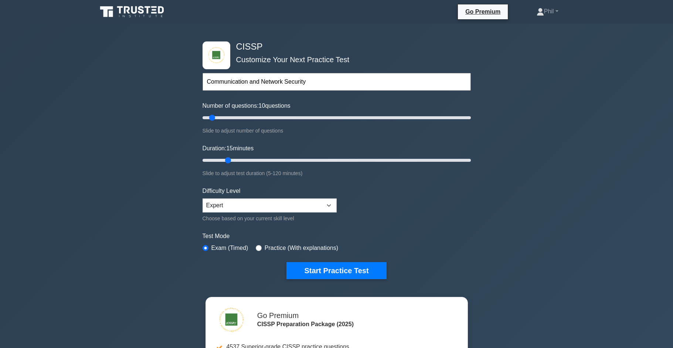
drag, startPoint x: 216, startPoint y: 159, endPoint x: 304, endPoint y: 217, distance: 105.5
type input "15"
click at [224, 158] on input "Duration: 15 minutes" at bounding box center [337, 160] width 268 height 9
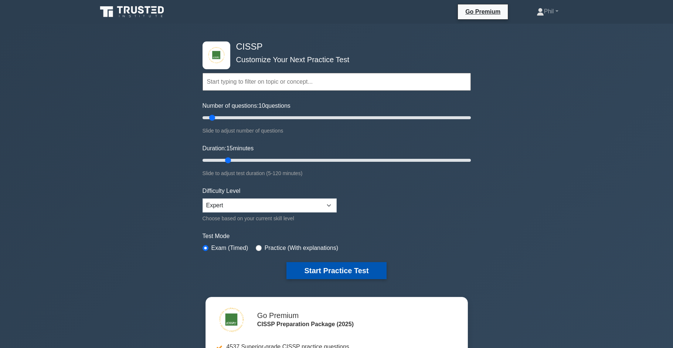
click at [336, 268] on button "Start Practice Test" at bounding box center [337, 270] width 100 height 17
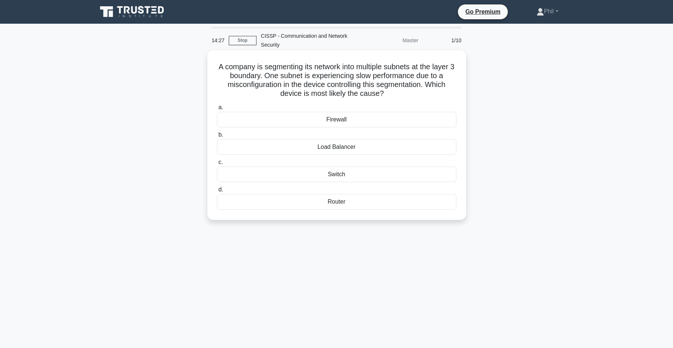
click at [356, 176] on div "Switch" at bounding box center [337, 174] width 240 height 16
click at [217, 165] on input "c. Switch" at bounding box center [217, 162] width 0 height 5
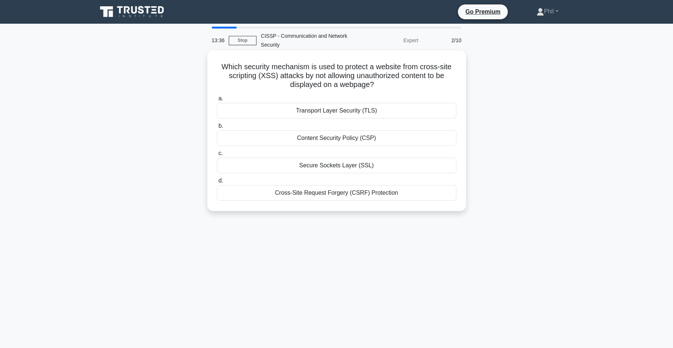
click at [411, 140] on div "Content Security Policy (CSP)" at bounding box center [337, 138] width 240 height 16
click at [217, 128] on input "b. Content Security Policy (CSP)" at bounding box center [217, 125] width 0 height 5
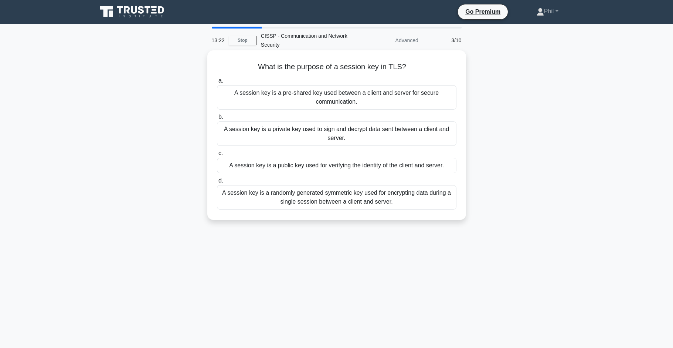
click at [422, 97] on div "A session key is a pre-shared key used between a client and server for secure c…" at bounding box center [337, 97] width 240 height 24
click at [217, 83] on input "a. A session key is a pre-shared key used between a client and server for secur…" at bounding box center [217, 80] width 0 height 5
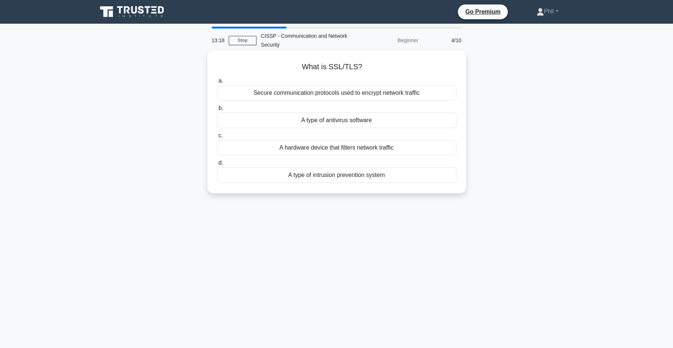
click at [441, 89] on div "Secure communication protocols used to encrypt network traffic" at bounding box center [337, 93] width 240 height 16
click at [217, 83] on input "a. Secure communication protocols used to encrypt network traffic" at bounding box center [217, 80] width 0 height 5
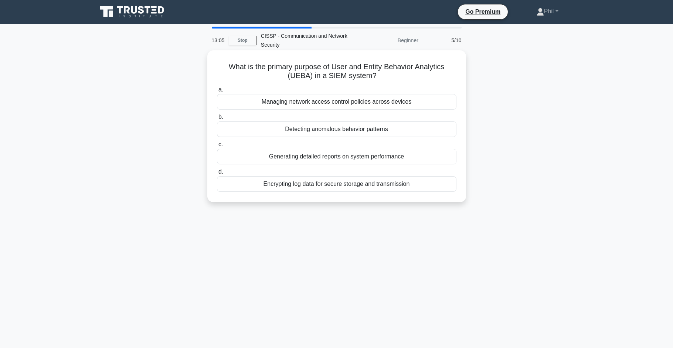
click at [424, 130] on div "Detecting anomalous behavior patterns" at bounding box center [337, 129] width 240 height 16
click at [217, 119] on input "b. Detecting anomalous behavior patterns" at bounding box center [217, 117] width 0 height 5
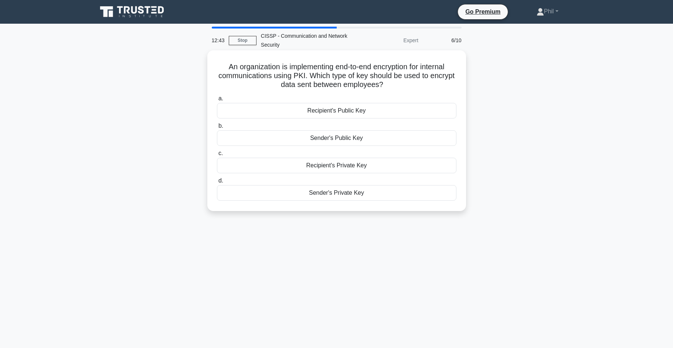
click at [440, 110] on div "Recipient's Public Key" at bounding box center [337, 111] width 240 height 16
click at [217, 101] on input "a. Recipient's Public Key" at bounding box center [217, 98] width 0 height 5
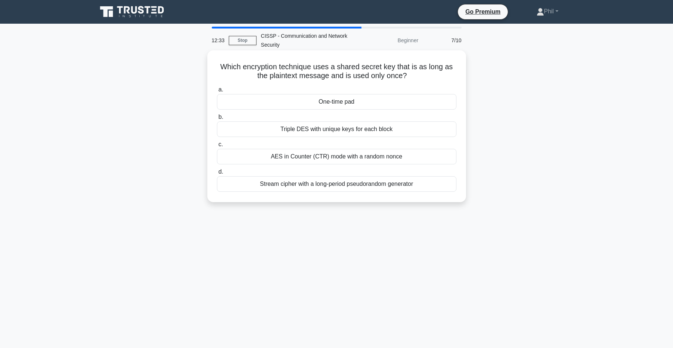
click at [367, 100] on div "One-time pad" at bounding box center [337, 102] width 240 height 16
click at [217, 92] on input "a. One-time pad" at bounding box center [217, 89] width 0 height 5
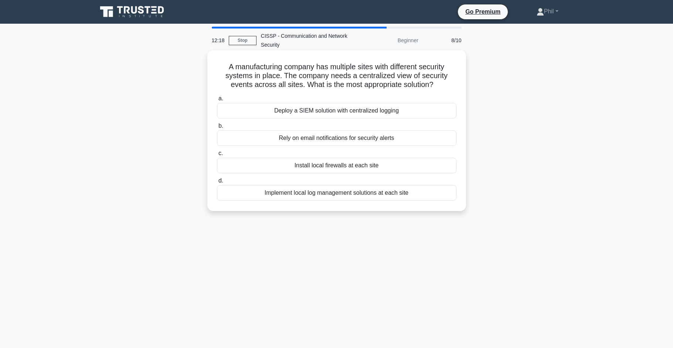
click at [434, 112] on div "Deploy a SIEM solution with centralized logging" at bounding box center [337, 111] width 240 height 16
click at [217, 101] on input "a. Deploy a SIEM solution with centralized logging" at bounding box center [217, 98] width 0 height 5
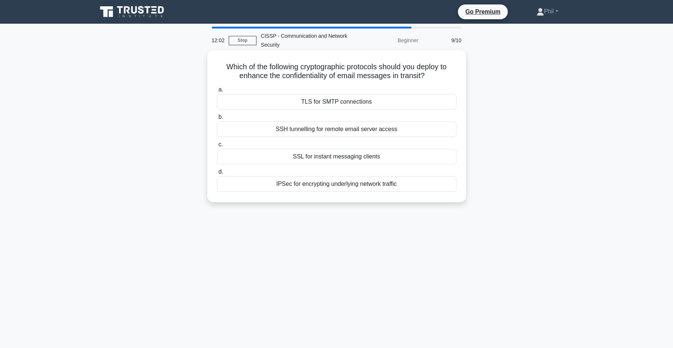
click at [401, 101] on div "TLS for SMTP connections" at bounding box center [337, 102] width 240 height 16
click at [217, 92] on input "a. TLS for SMTP connections" at bounding box center [217, 89] width 0 height 5
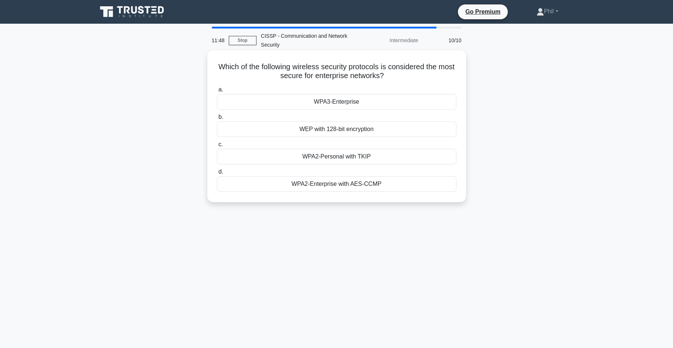
click at [395, 103] on div "WPA3-Enterprise" at bounding box center [337, 102] width 240 height 16
click at [217, 92] on input "a. WPA3-Enterprise" at bounding box center [217, 89] width 0 height 5
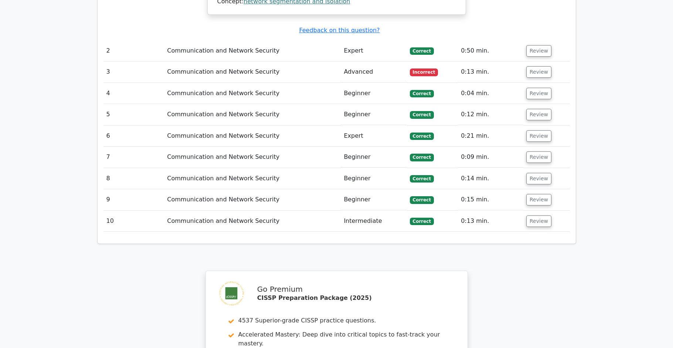
scroll to position [777, 0]
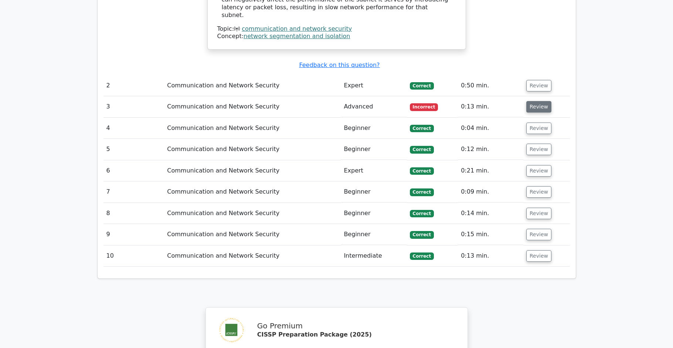
click at [537, 101] on button "Review" at bounding box center [539, 106] width 25 height 11
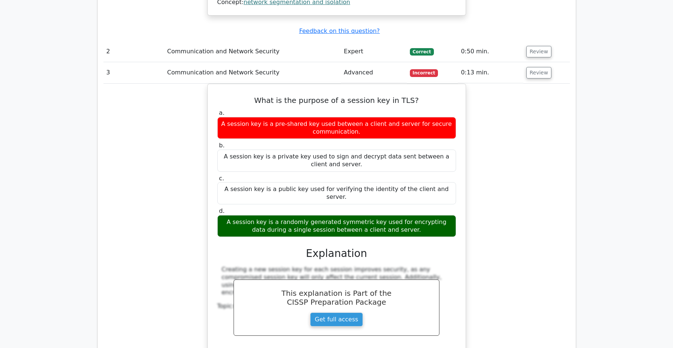
scroll to position [752, 0]
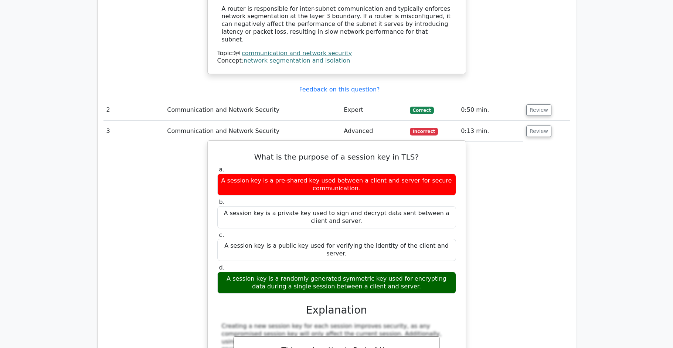
drag, startPoint x: 287, startPoint y: 141, endPoint x: 440, endPoint y: 256, distance: 191.9
click at [440, 256] on div "What is the purpose of a session key in TLS? a. A session key is a pre-shared k…" at bounding box center [337, 287] width 252 height 288
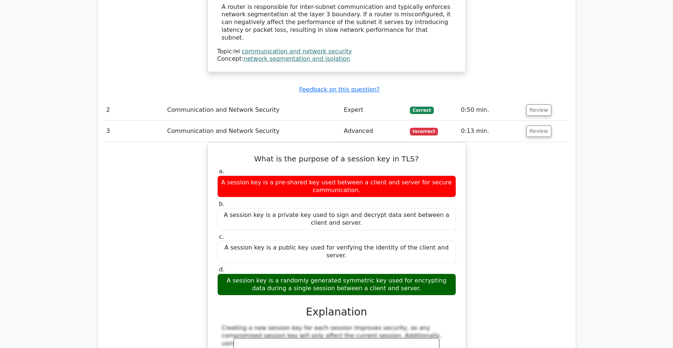
copy div "What is the purpose of a session key in TLS? a. A session key is a pre-shared k…"
click at [503, 273] on div "What is the purpose of a session key in TLS? a. A session key is a pre-shared k…" at bounding box center [337, 294] width 467 height 304
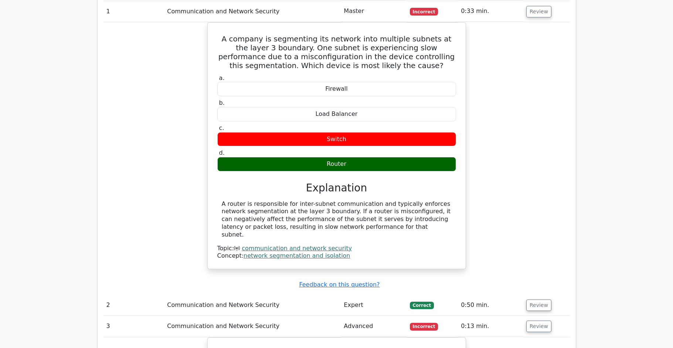
scroll to position [507, 0]
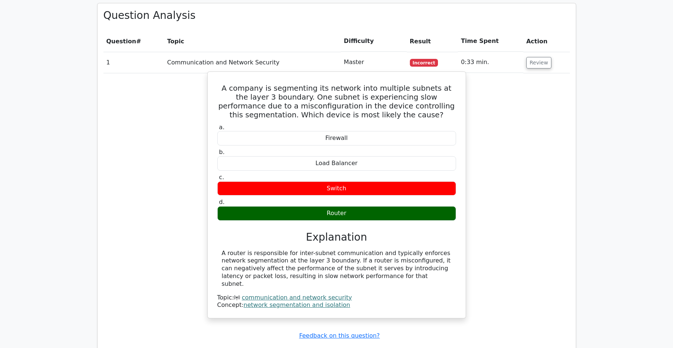
drag, startPoint x: 382, startPoint y: 258, endPoint x: 210, endPoint y: 68, distance: 256.8
click at [210, 71] on div "A company is segmenting its network into multiple subnets at the layer 3 bounda…" at bounding box center [336, 194] width 259 height 247
copy div "A company is segmenting its network into multiple subnets at the layer 3 bounda…"
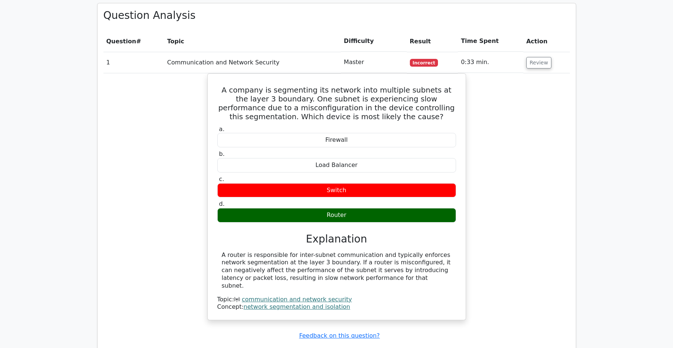
click at [546, 203] on div "A company is segmenting its network into multiple subnets at the layer 3 bounda…" at bounding box center [337, 201] width 467 height 256
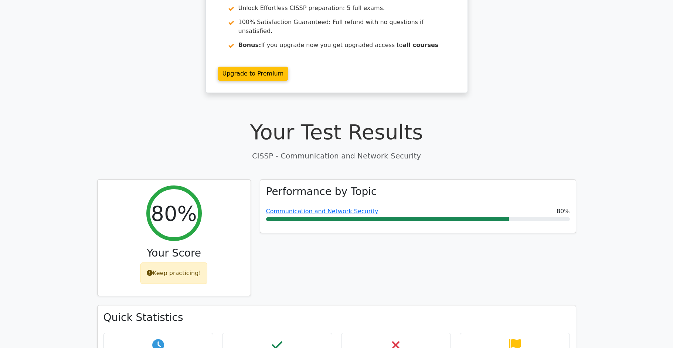
scroll to position [0, 0]
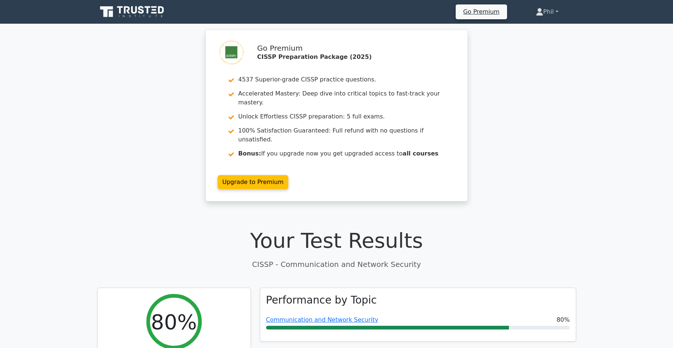
click at [550, 13] on link "Phil" at bounding box center [547, 11] width 58 height 15
click at [549, 27] on link "Profile" at bounding box center [548, 29] width 58 height 12
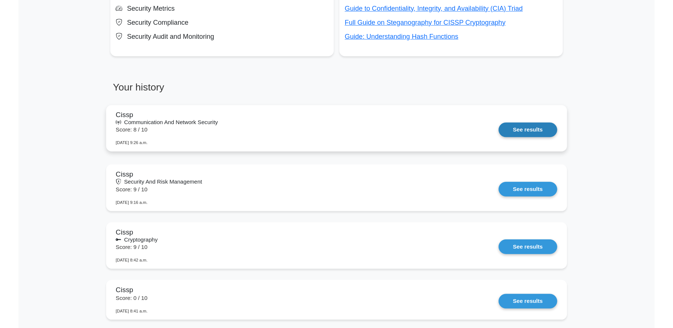
scroll to position [868, 0]
